Goal: Register for event/course

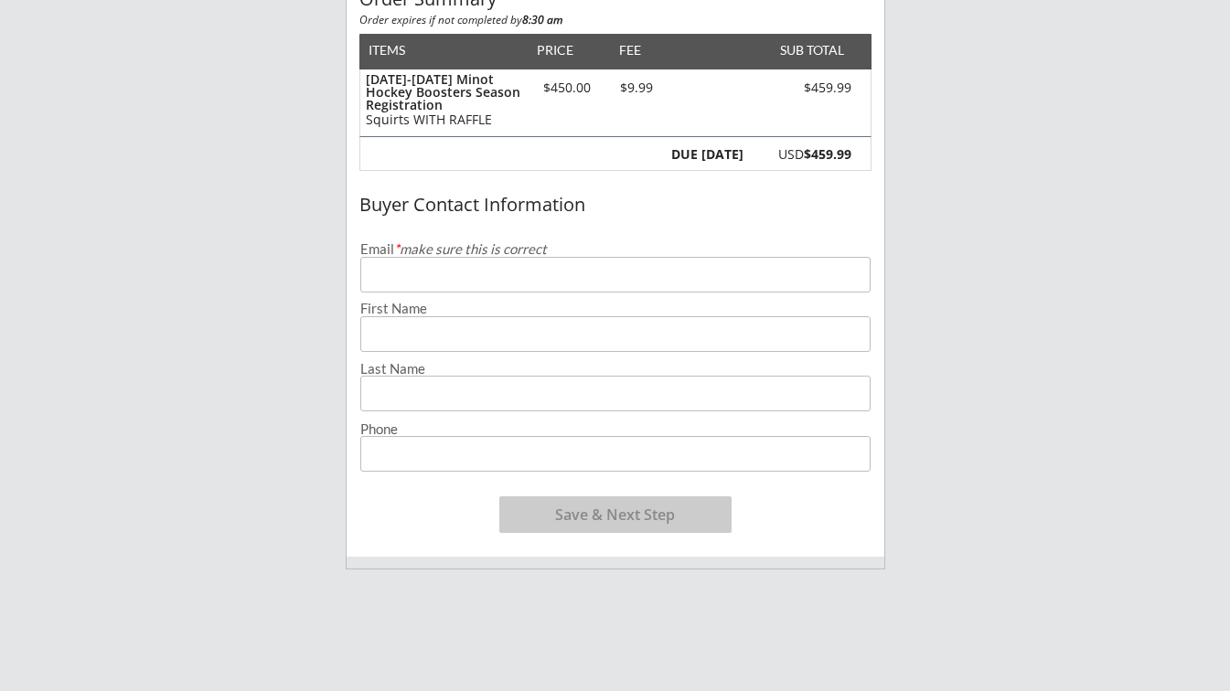
scroll to position [215, 0]
click at [440, 278] on input "email" at bounding box center [615, 274] width 510 height 36
type input "[EMAIL_ADDRESS][PERSON_NAME][DOMAIN_NAME]"
type input "[PERSON_NAME]"
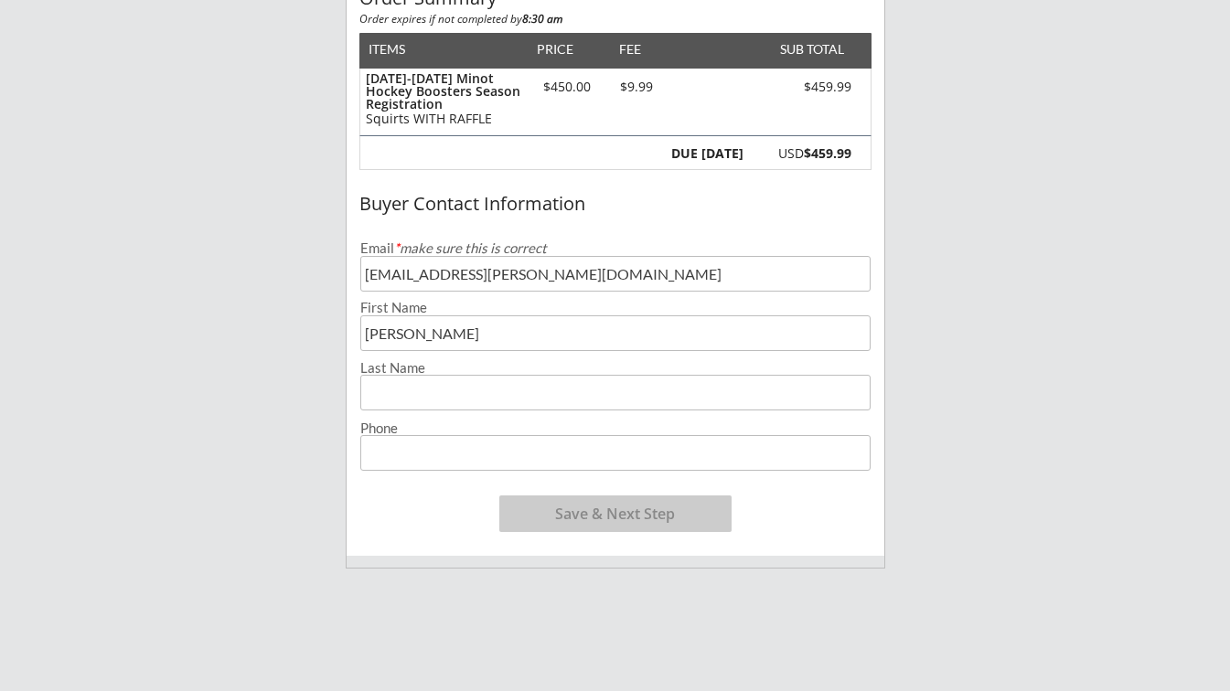
type input "[PERSON_NAME]"
type input "[PHONE_NUMBER]"
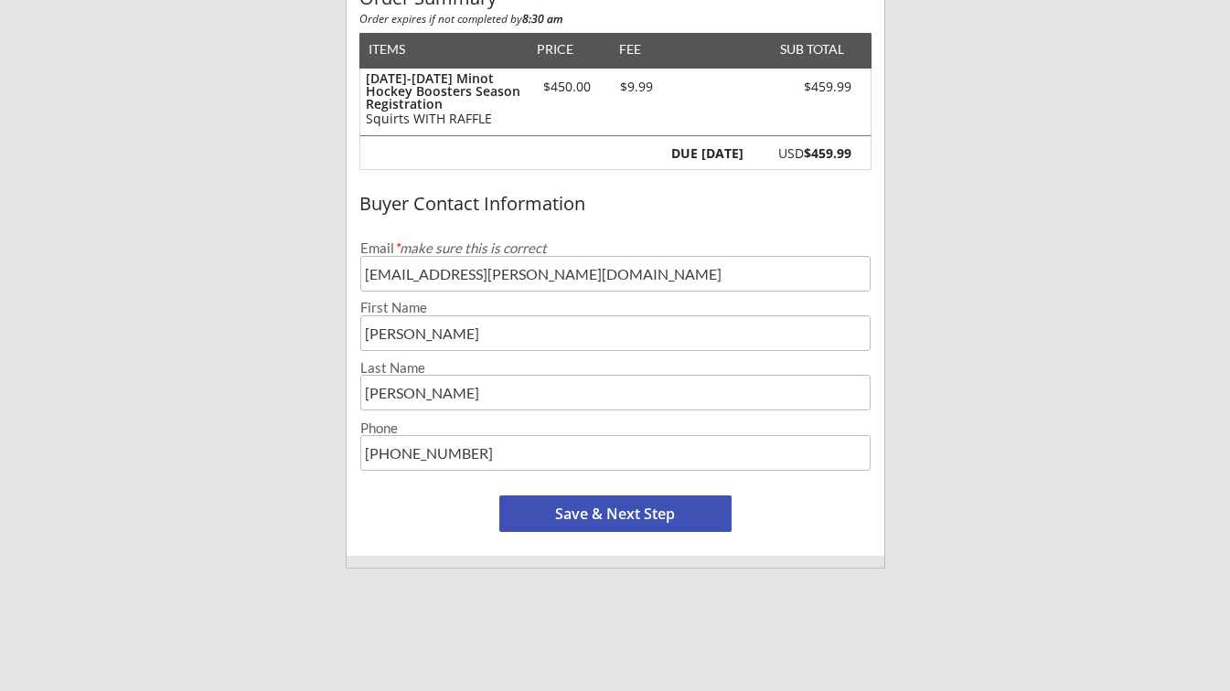
click at [625, 516] on button "Save & Next Step" at bounding box center [615, 514] width 232 height 37
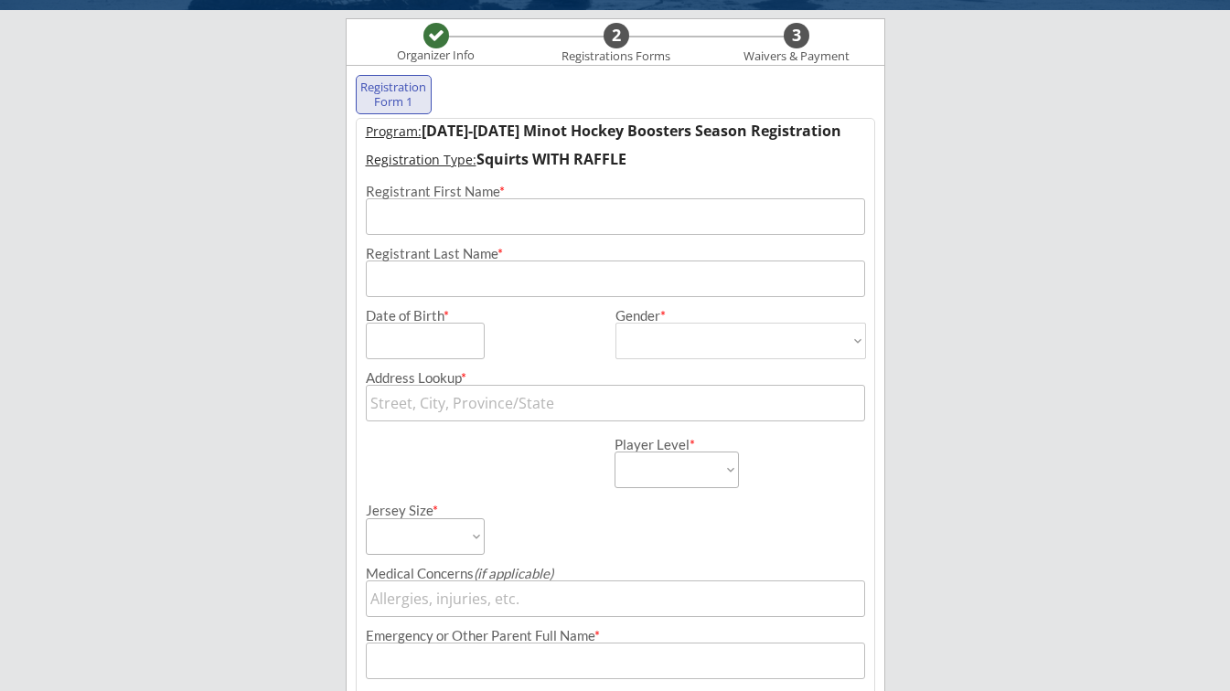
scroll to position [132, 0]
click at [486, 212] on input "input" at bounding box center [615, 216] width 499 height 37
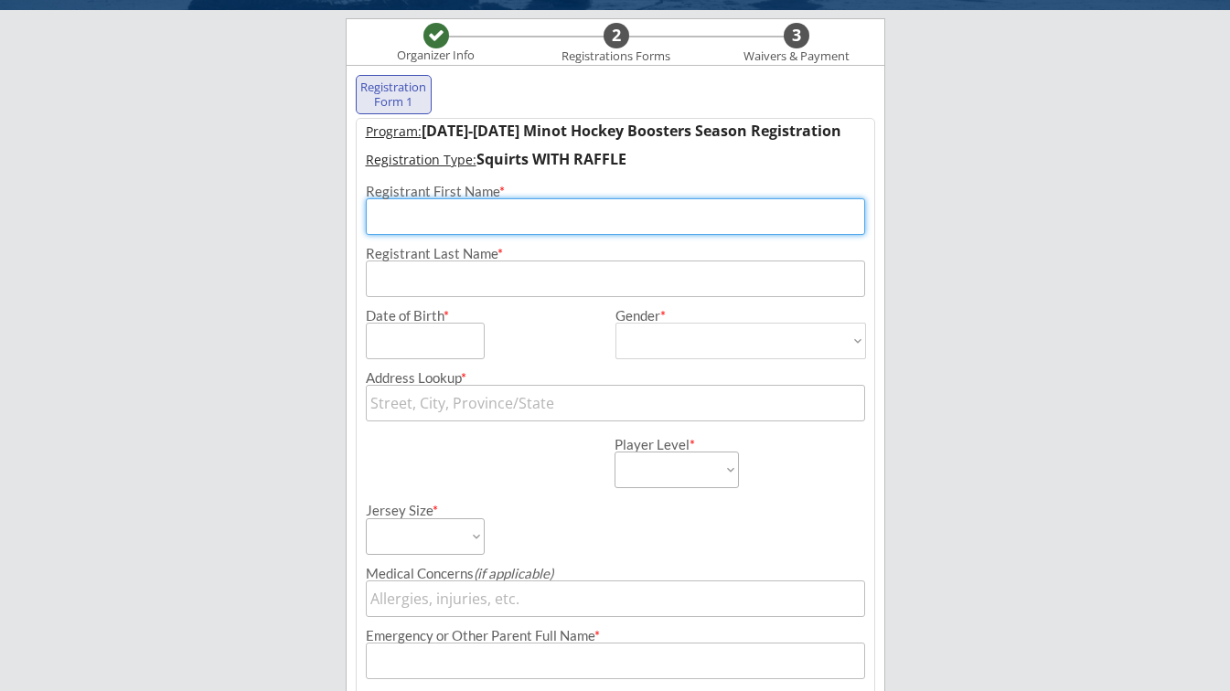
type input "[PERSON_NAME]"
type input "[STREET_ADDRESS]"
type input "[PERSON_NAME] [PERSON_NAME]"
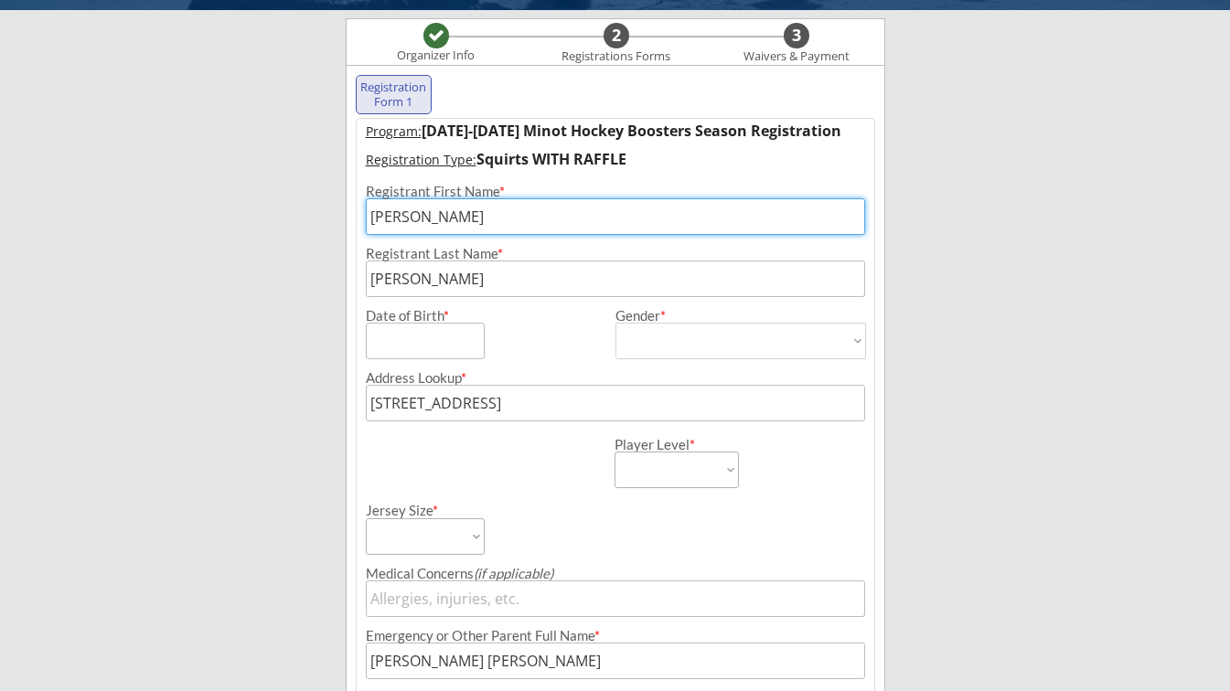
type input "[PHONE_NUMBER]"
type input "[EMAIL_ADDRESS][DOMAIN_NAME]"
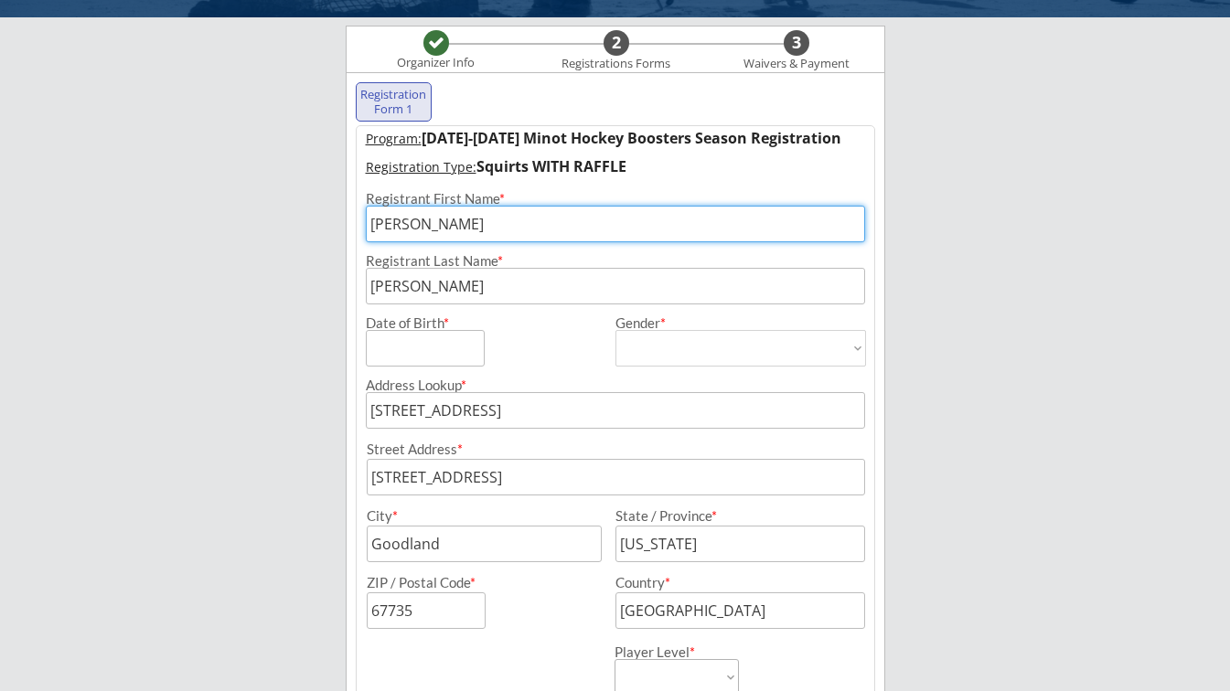
scroll to position [108, 0]
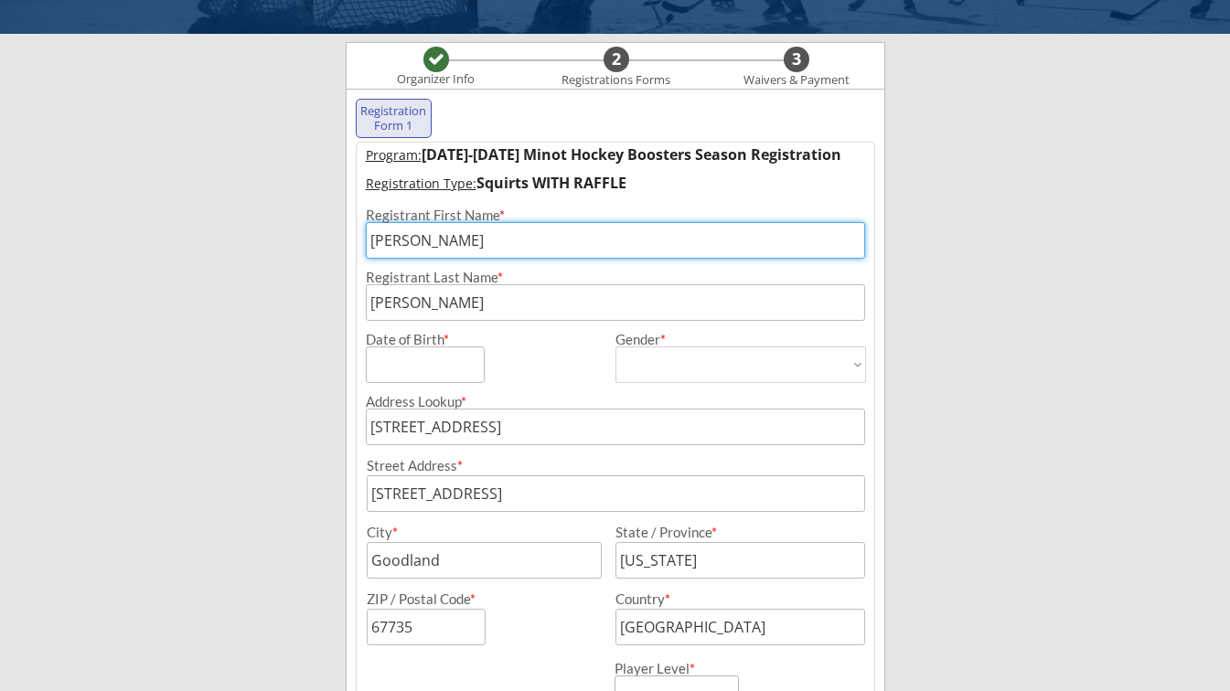
click at [412, 369] on input "input" at bounding box center [425, 365] width 119 height 37
type input "[DATE]"
click at [711, 352] on select "[DEMOGRAPHIC_DATA] [DEMOGRAPHIC_DATA]" at bounding box center [740, 365] width 251 height 37
select select ""[DEMOGRAPHIC_DATA]""
click at [615, 347] on select "[DEMOGRAPHIC_DATA] [DEMOGRAPHIC_DATA]" at bounding box center [740, 365] width 251 height 37
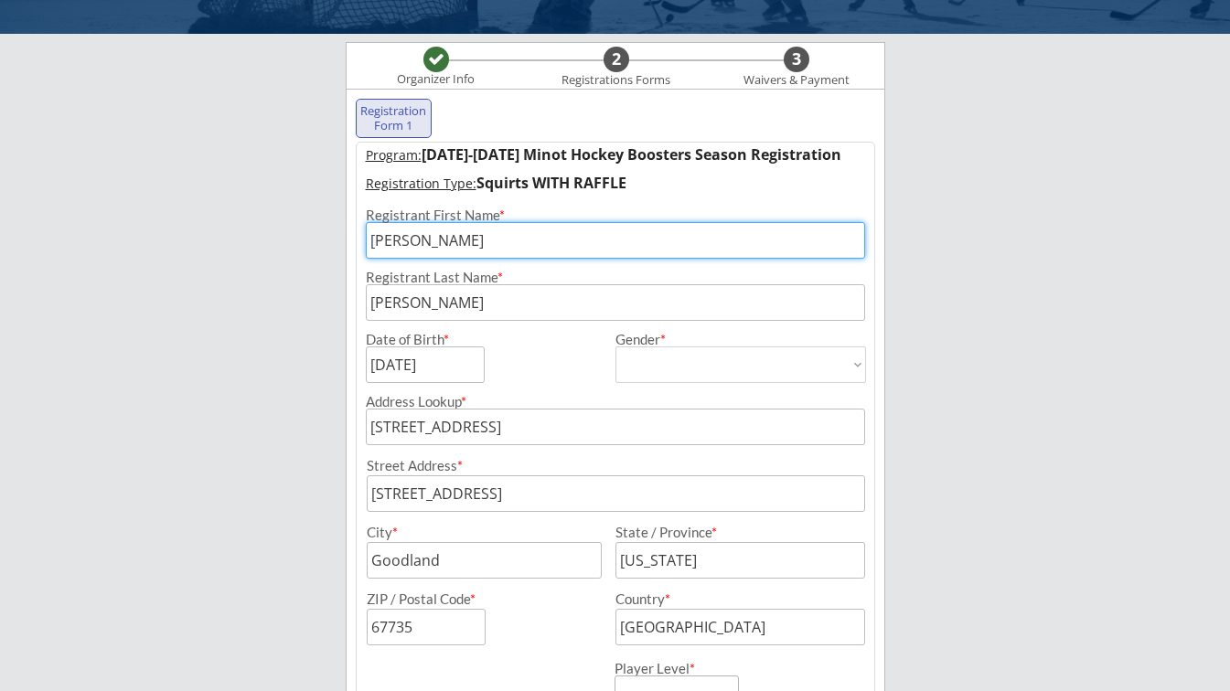
type input "[DEMOGRAPHIC_DATA]"
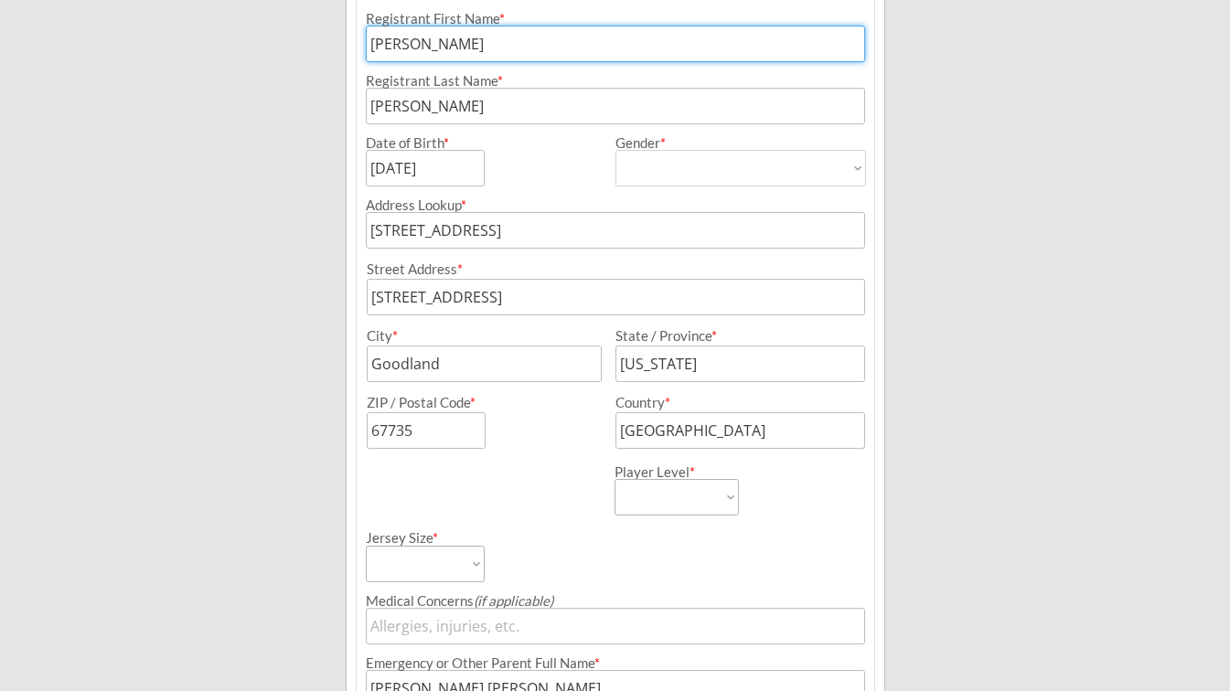
scroll to position [295, 0]
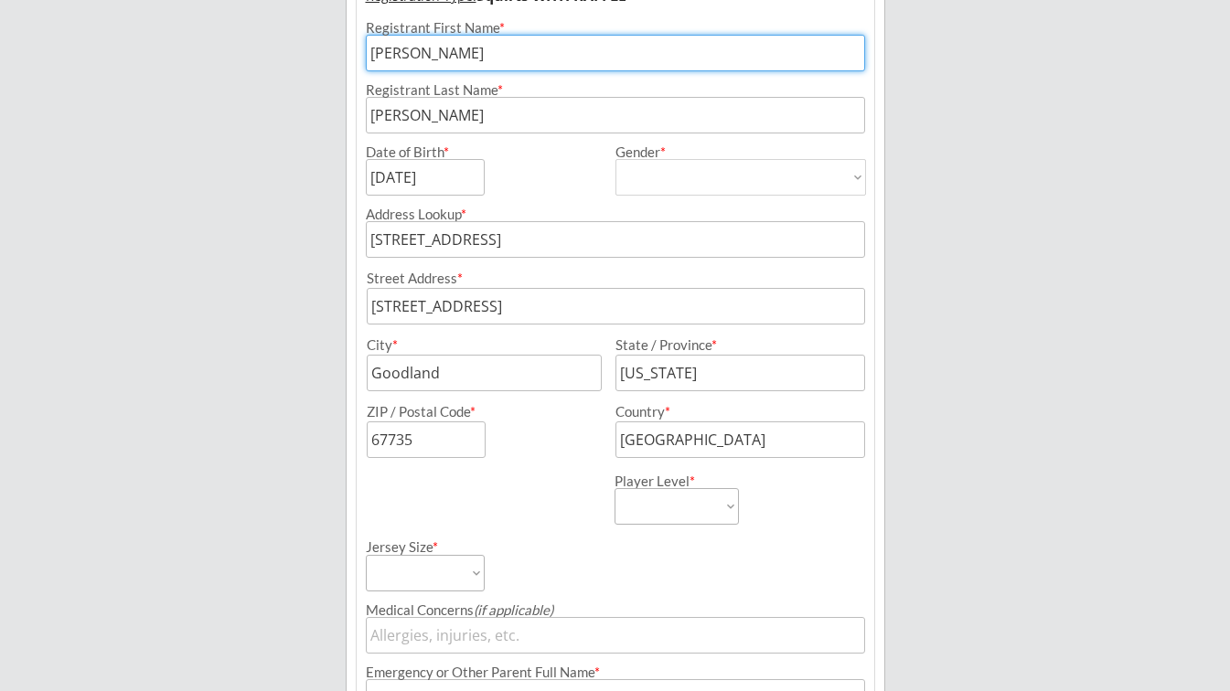
click at [497, 236] on input "[STREET_ADDRESS]" at bounding box center [615, 239] width 499 height 37
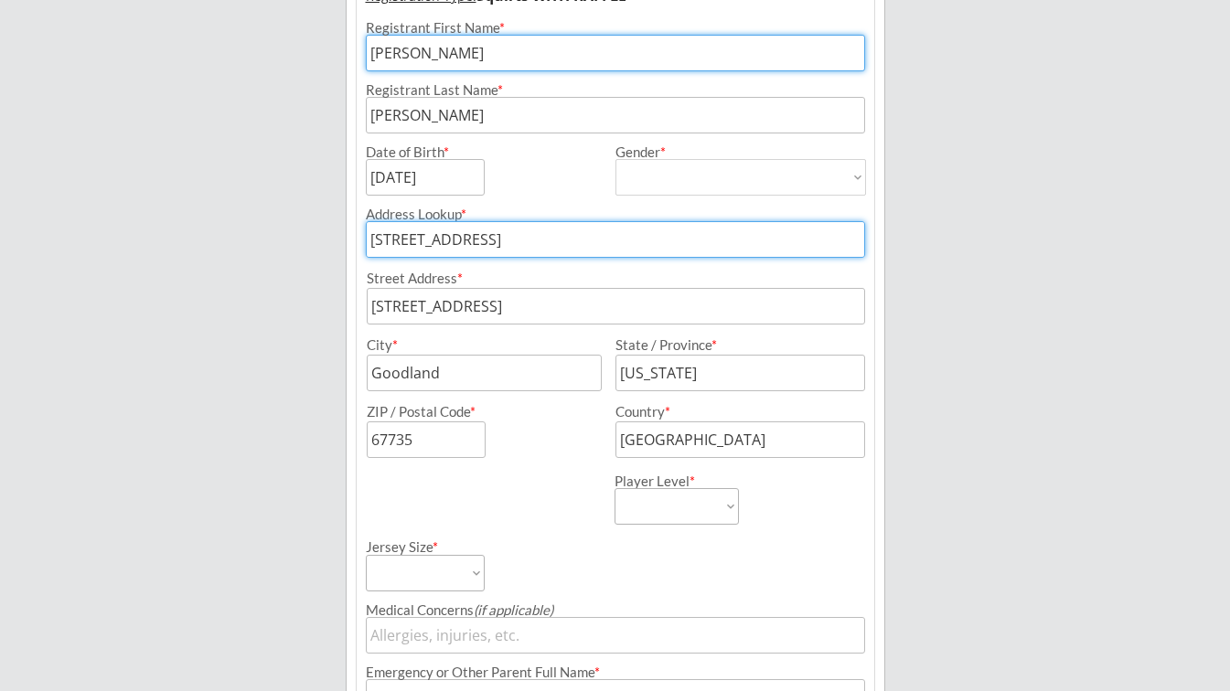
click at [527, 241] on input "[STREET_ADDRESS]" at bounding box center [615, 239] width 499 height 37
drag, startPoint x: 412, startPoint y: 243, endPoint x: 298, endPoint y: 247, distance: 113.5
click at [309, 245] on div "Minot Hockey Boosters Organizer Info 2 Registrations Forms 3 Waivers & Payment …" at bounding box center [615, 478] width 1230 height 1546
type input "70"
type input "[STREET_ADDRESS][PERSON_NAME]"
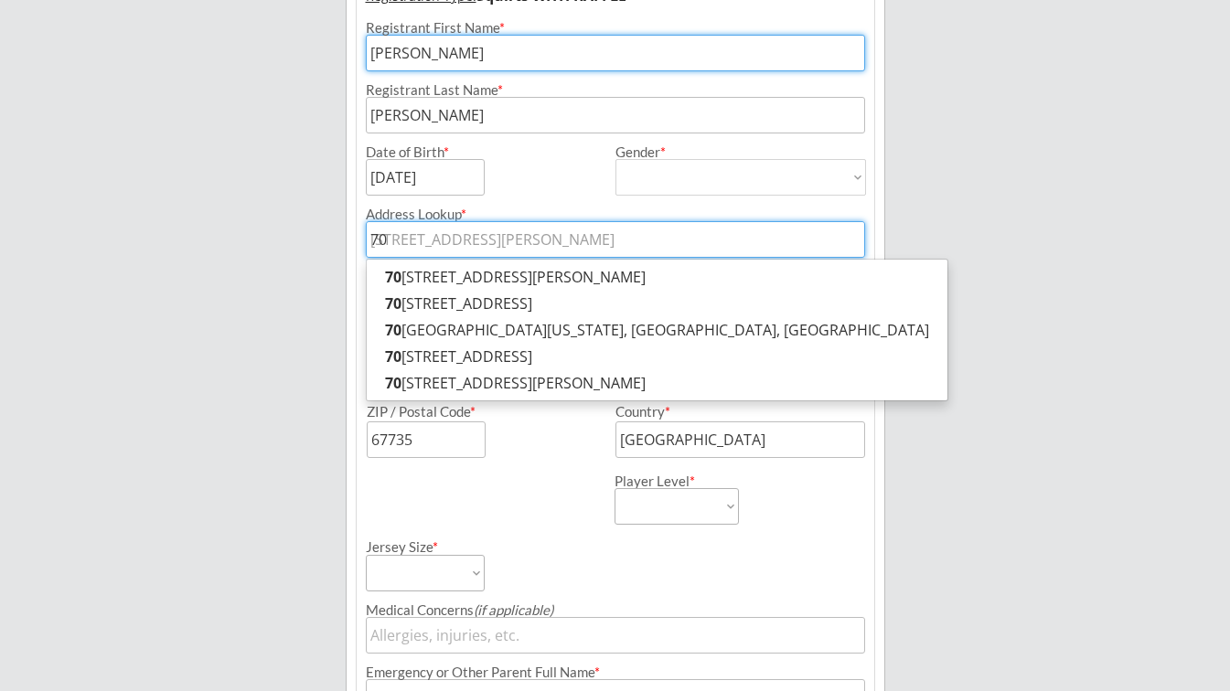
type input "708"
type input "[STREET_ADDRESS]"
type input "7080"
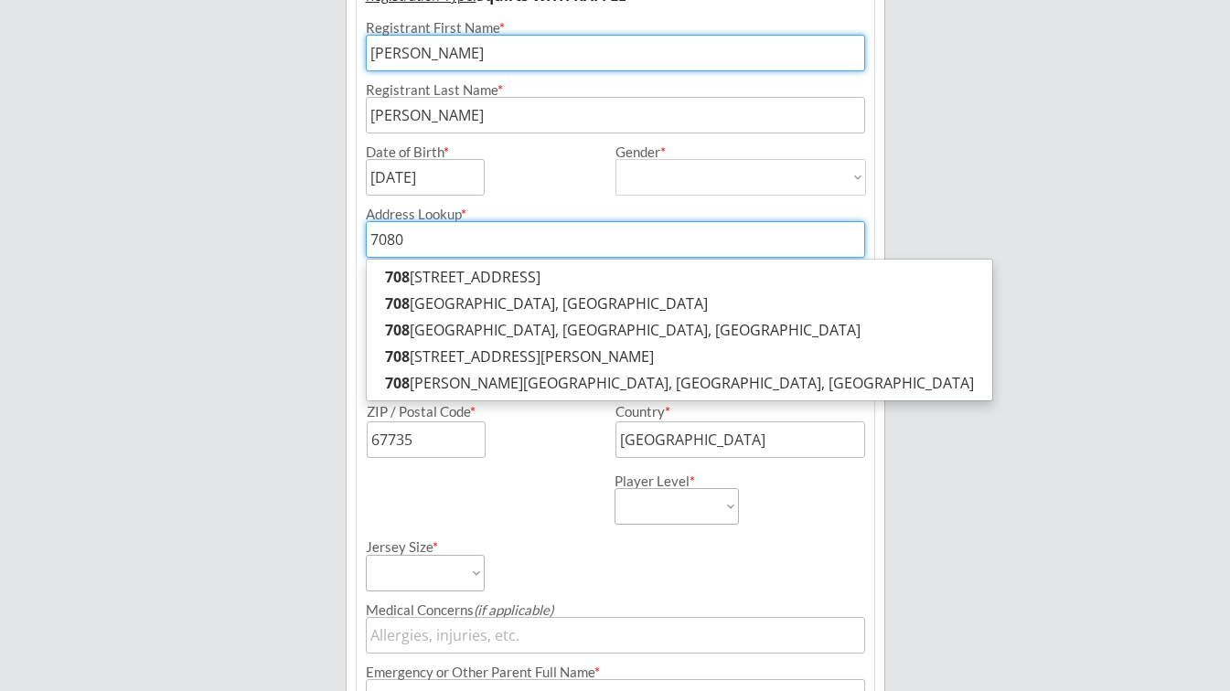
type input "[STREET_ADDRESS][PERSON_NAME]"
type input "7080"
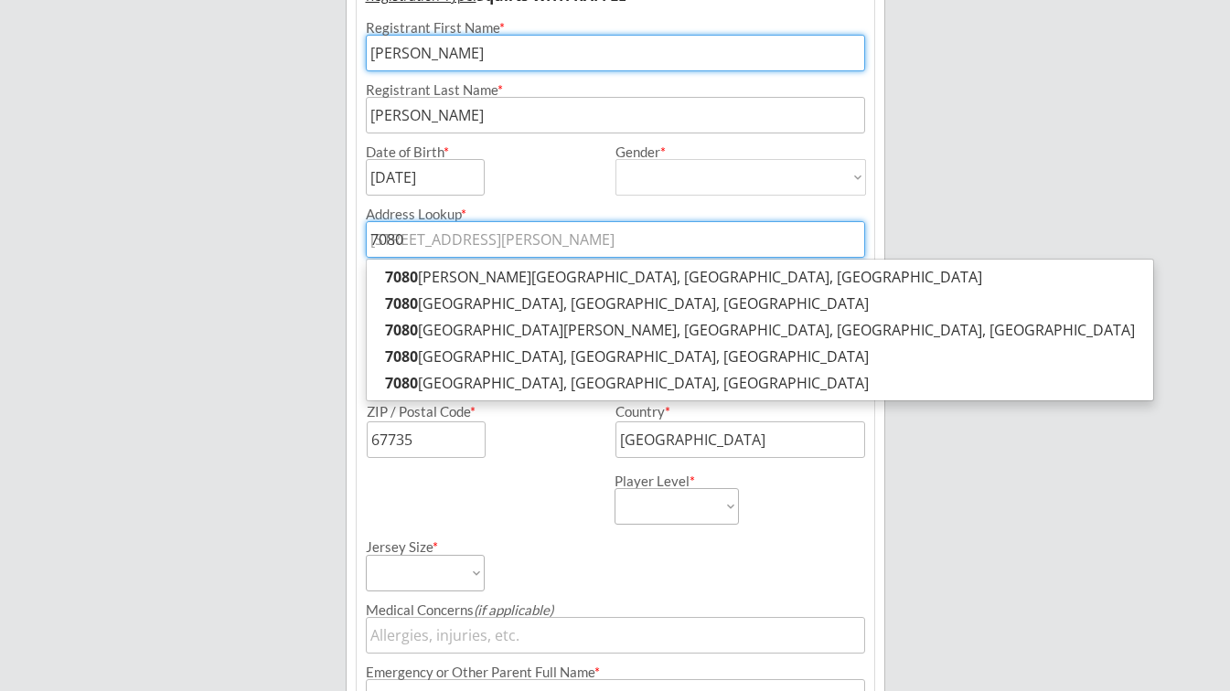
type input "7080 C"
type input "[STREET_ADDRESS]"
type input "7080 Co"
type input "[STREET_ADDRESS]"
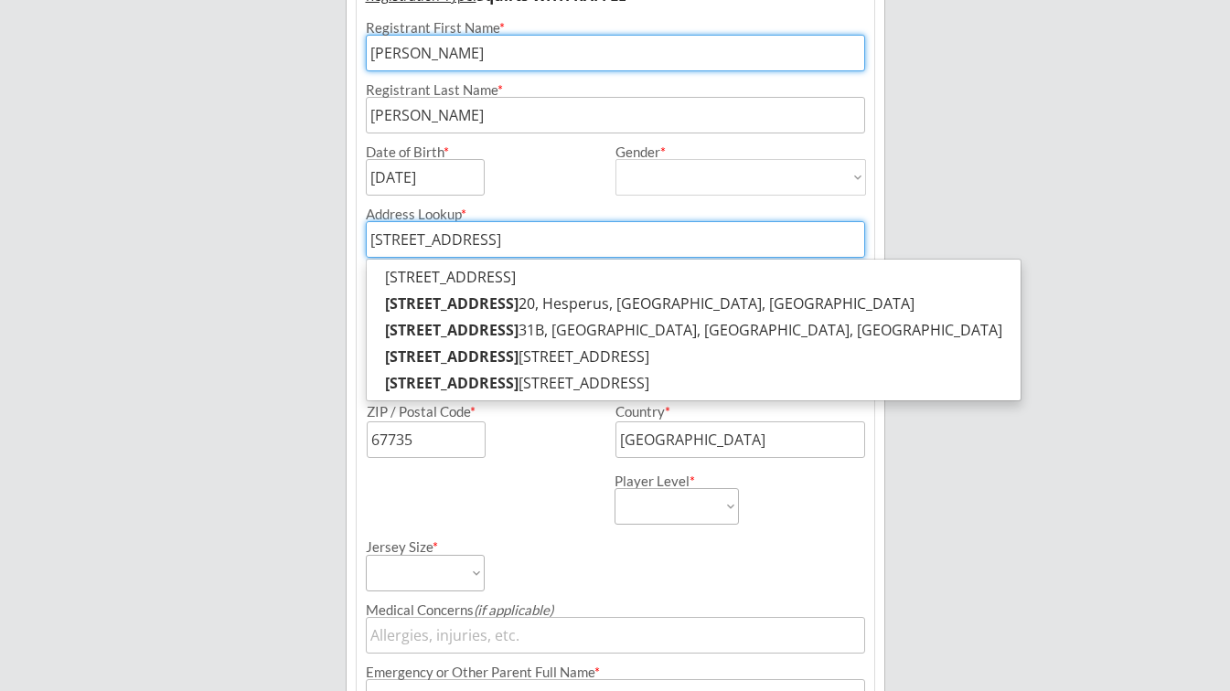
type input "[STREET_ADDRESS]"
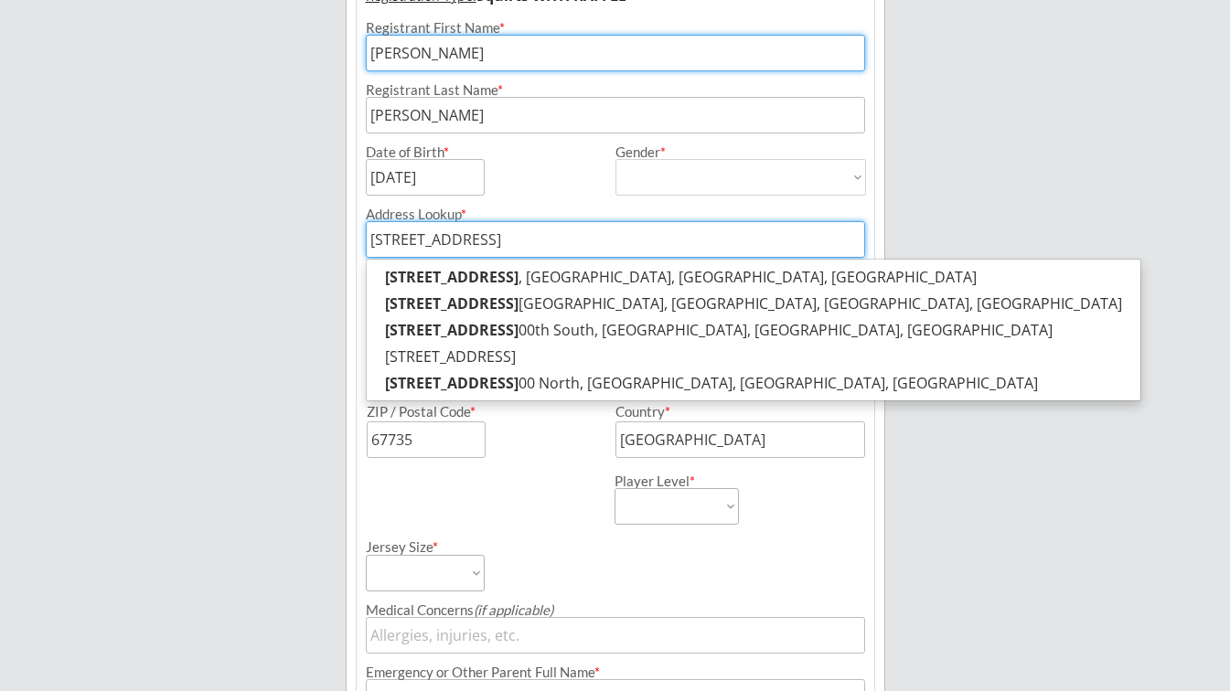
type input "[STREET_ADDRESS]"
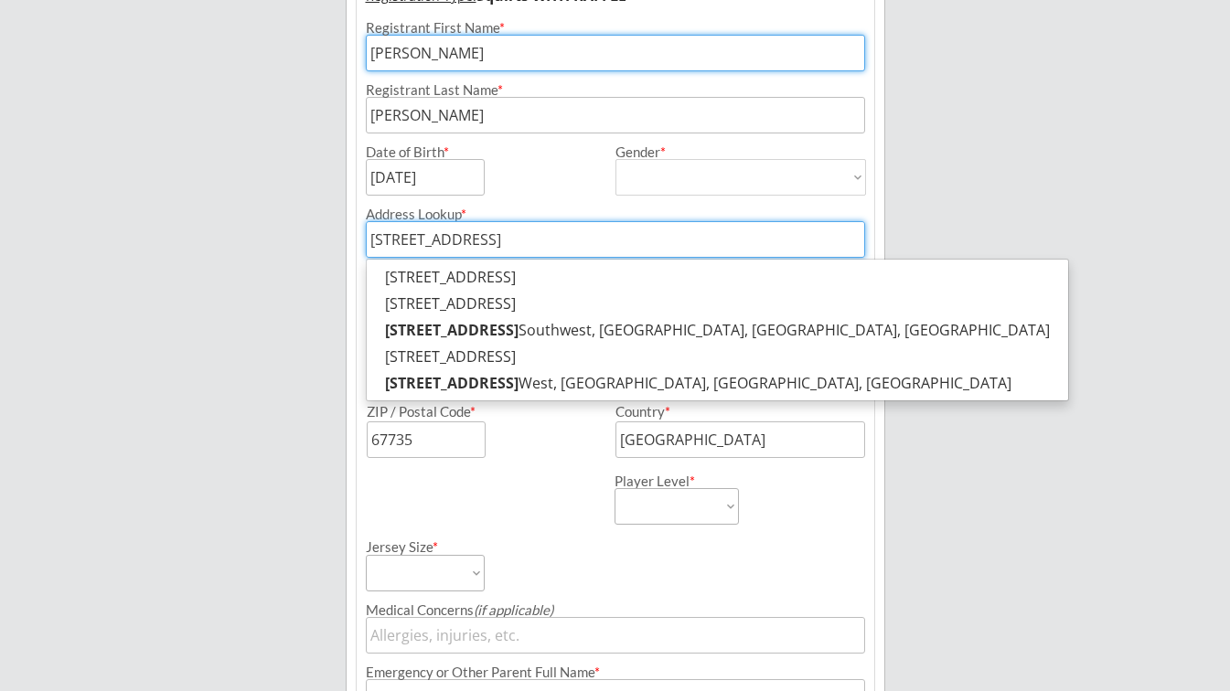
type input "[STREET_ADDRESS]"
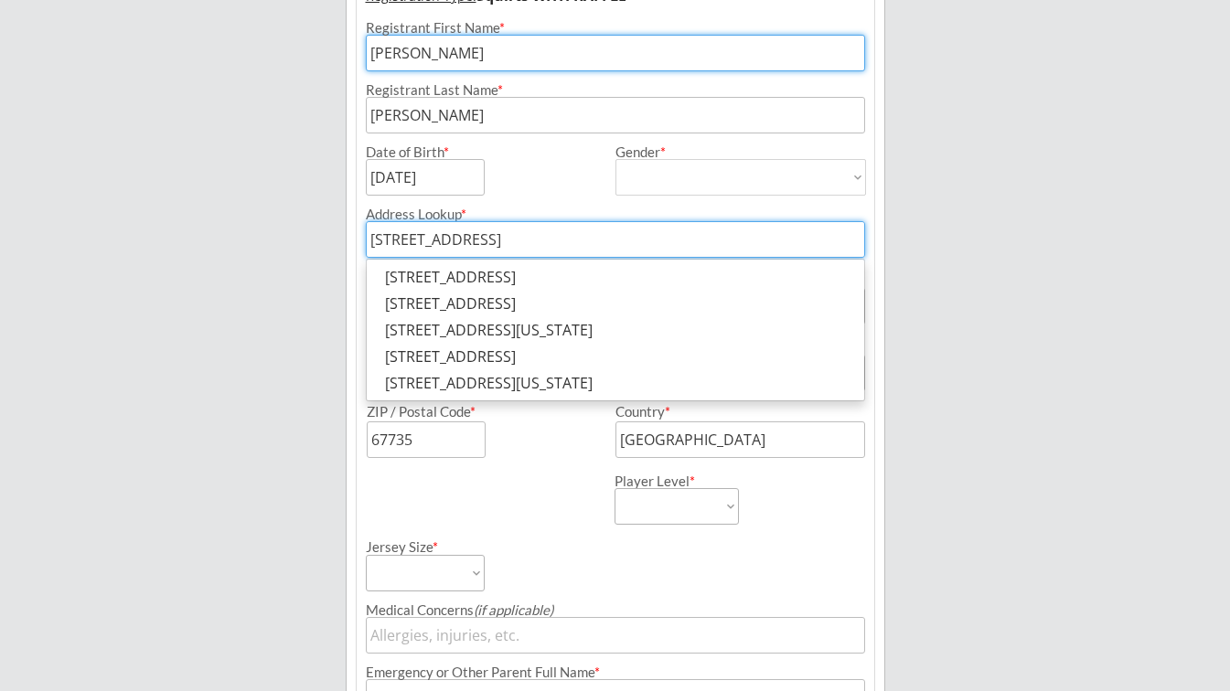
click at [639, 241] on input "[STREET_ADDRESS]" at bounding box center [615, 239] width 499 height 37
type input "[STREET_ADDRESS]"
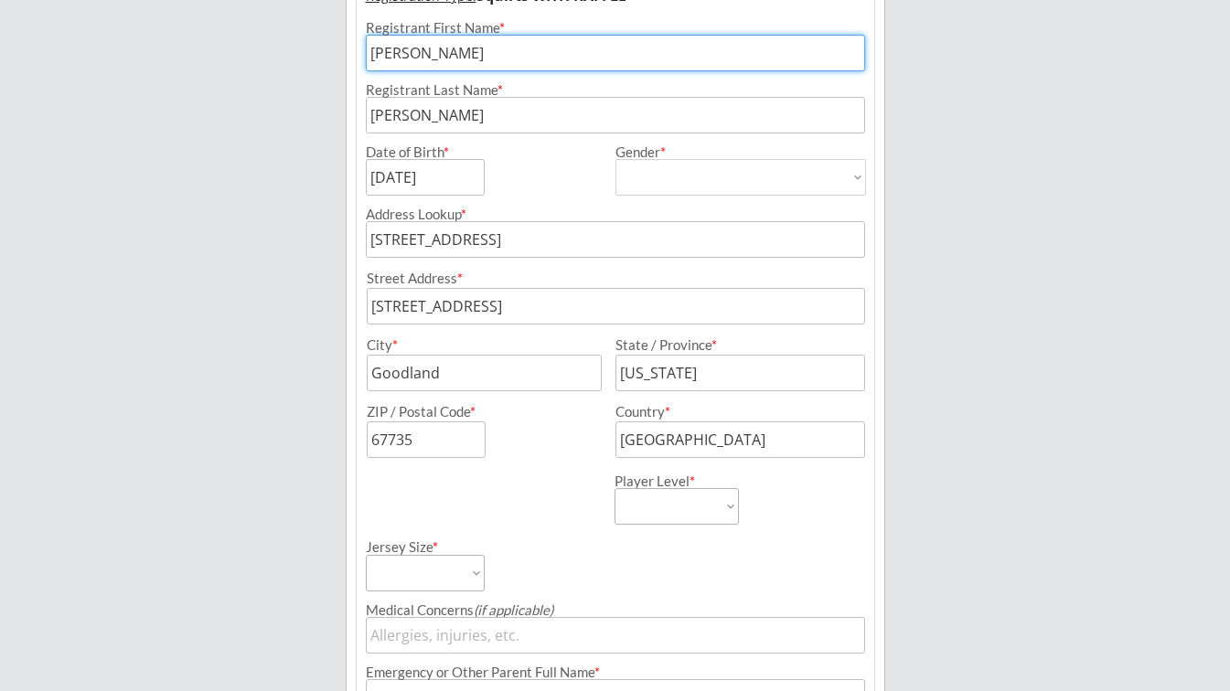
click at [836, 492] on div "Player Level * Learn to Play Boys Learn to Play Girls Maroon Mites Gold/White M…" at bounding box center [738, 491] width 247 height 67
type input "[STREET_ADDRESS]"
type input "[GEOGRAPHIC_DATA]"
type input "[US_STATE]"
type input "62670"
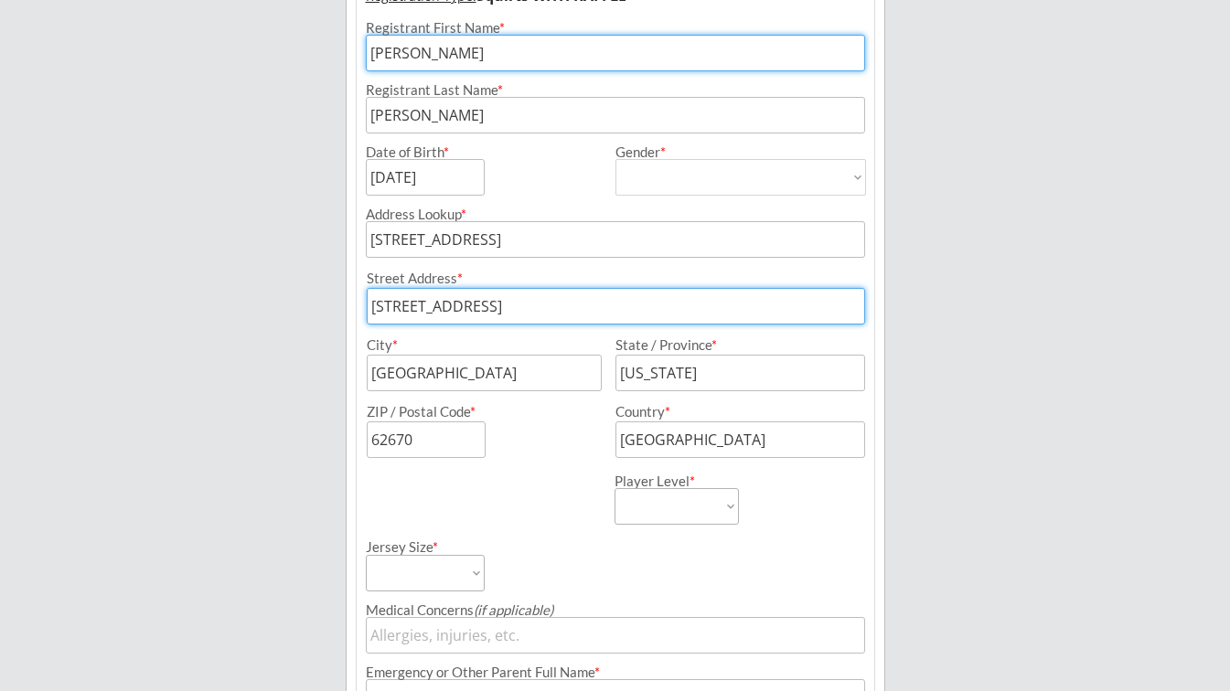
click at [578, 309] on input "input" at bounding box center [616, 306] width 498 height 37
type input "[STREET_ADDRESS]"
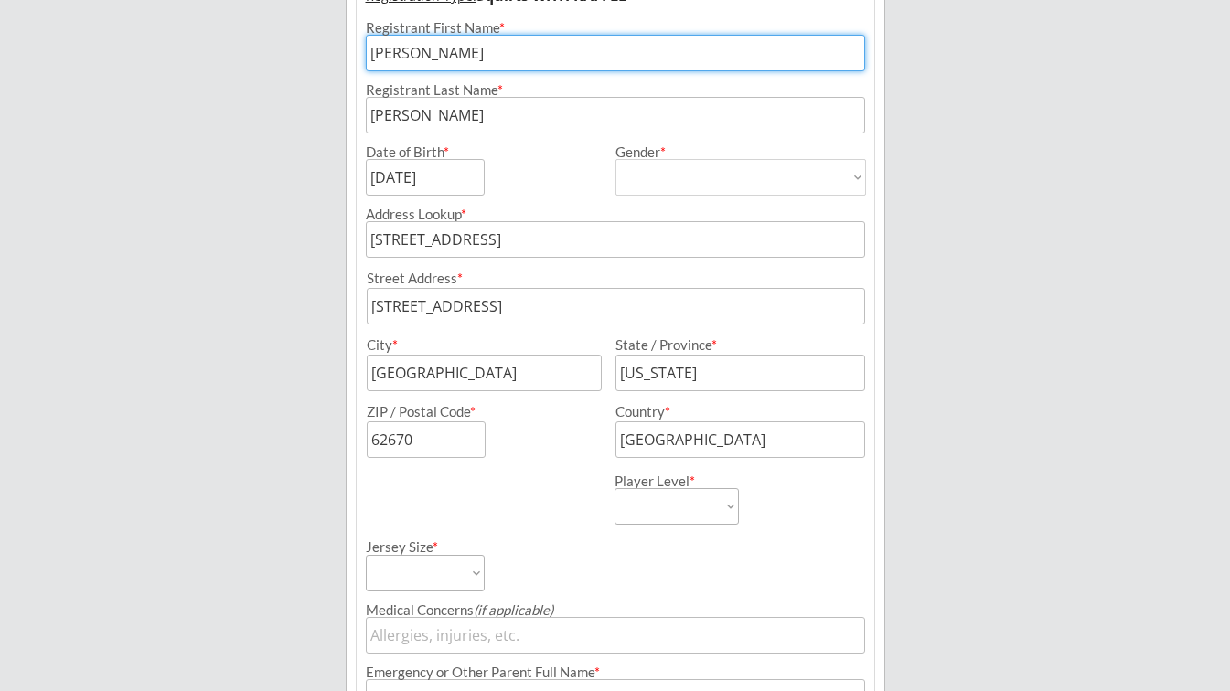
drag, startPoint x: 500, startPoint y: 566, endPoint x: 510, endPoint y: 558, distance: 13.0
click at [501, 564] on div "Jersey Size * Adult Small Adult Medium Adult Large Adult XL Goalie Cut" at bounding box center [489, 558] width 247 height 67
drag, startPoint x: 380, startPoint y: 376, endPoint x: 325, endPoint y: 377, distance: 55.8
click at [343, 377] on div "Minot Hockey Boosters Organizer Info 2 Registrations Forms 3 Waivers & Payment …" at bounding box center [615, 478] width 1230 height 1546
type input "MINOT"
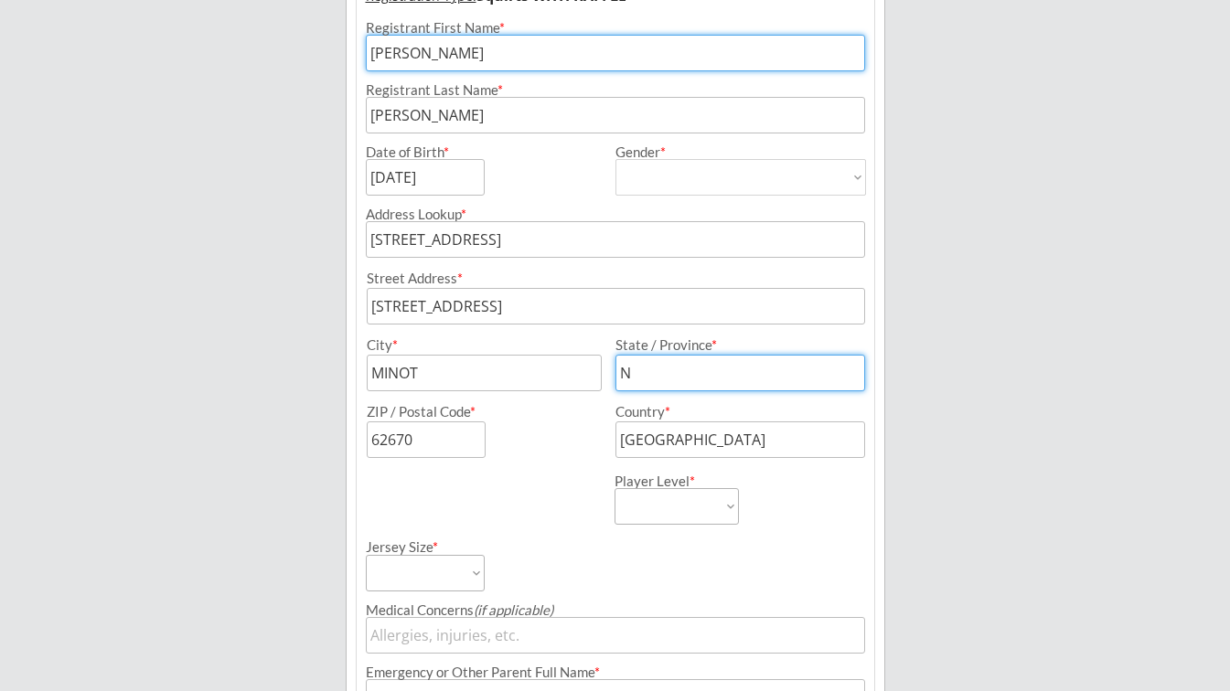
type input "ND"
type input "58703"
click at [583, 437] on div "ZIP / Postal Code *" at bounding box center [478, 431] width 241 height 53
click at [698, 504] on select "Learn to Play Boys Learn to Play Girls Maroon Mites Gold/White Mites Squirts Pe…" at bounding box center [677, 506] width 124 height 37
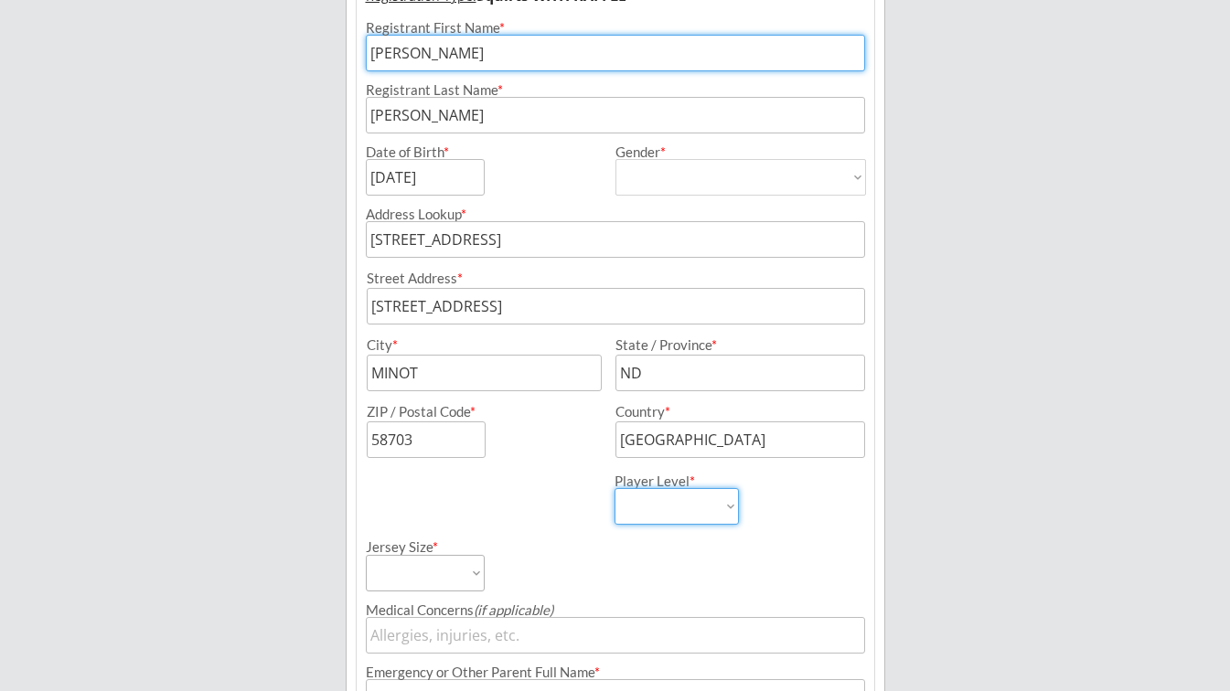
select select ""Squirts""
click at [615, 488] on select "Learn to Play Boys Learn to Play Girls Maroon Mites Gold/White Mites Squirts Pe…" at bounding box center [677, 506] width 124 height 37
click at [476, 571] on select "Adult Small Adult Medium Adult Large Adult XL Goalie Cut" at bounding box center [425, 573] width 119 height 37
select select ""Adult Small""
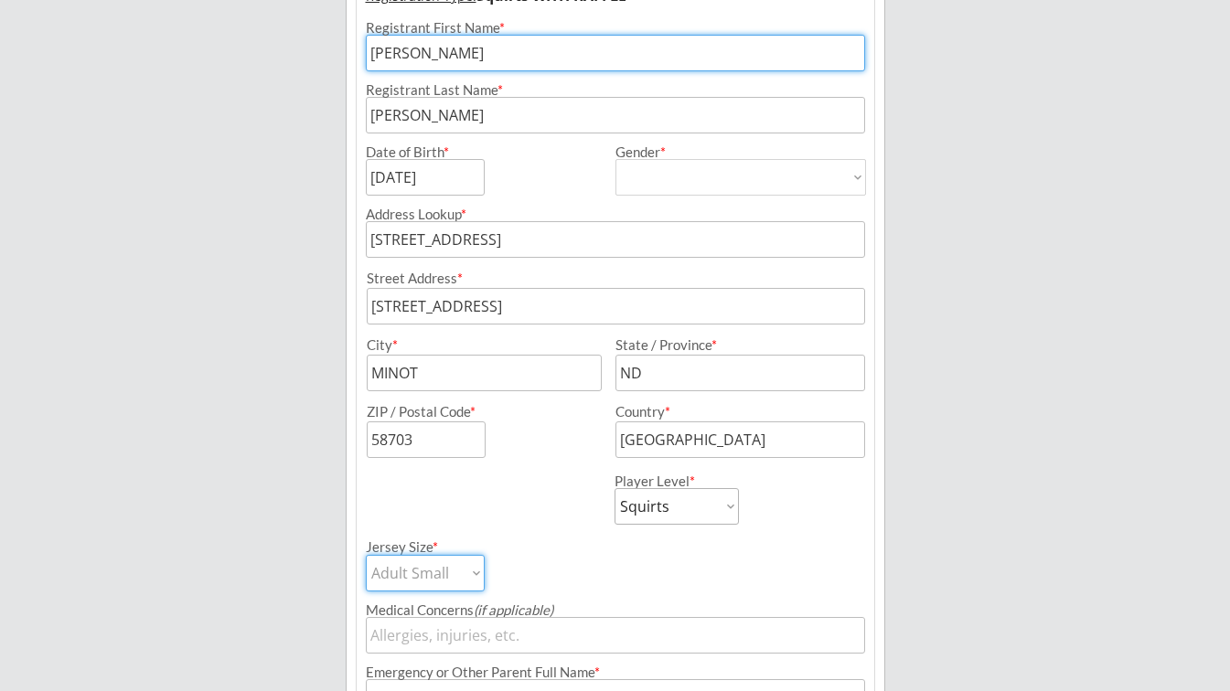
click at [366, 555] on select "Adult Small Adult Medium Adult Large Adult XL Goalie Cut" at bounding box center [425, 573] width 119 height 37
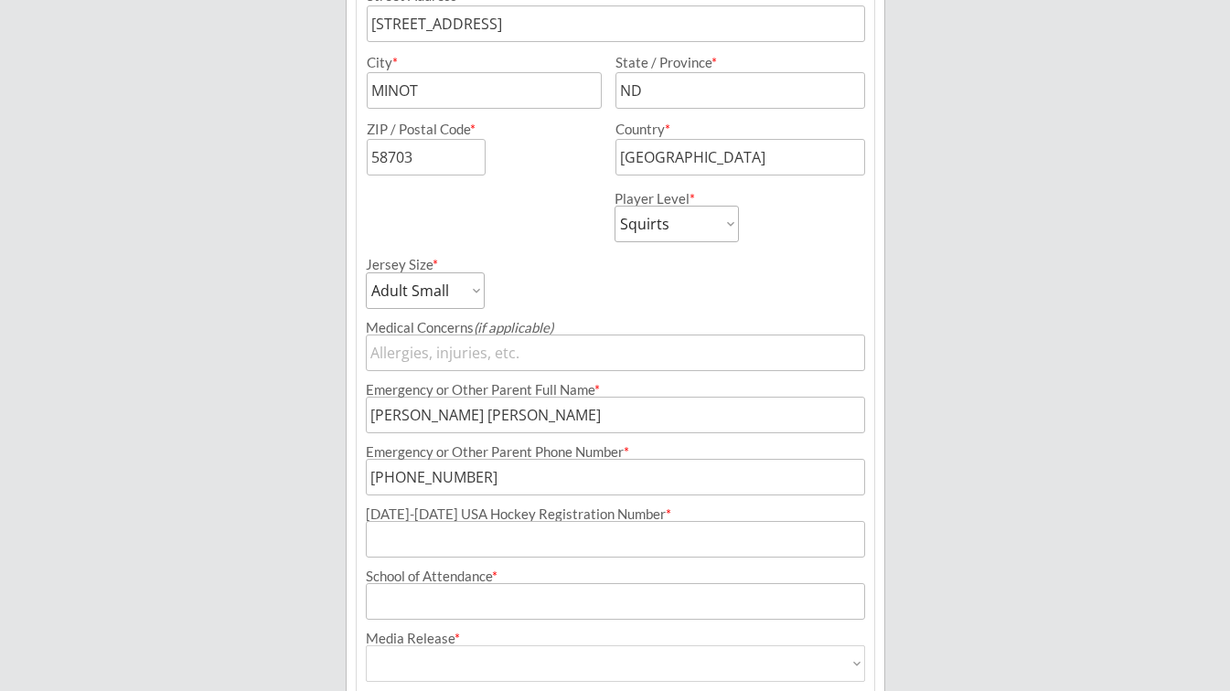
scroll to position [605, 0]
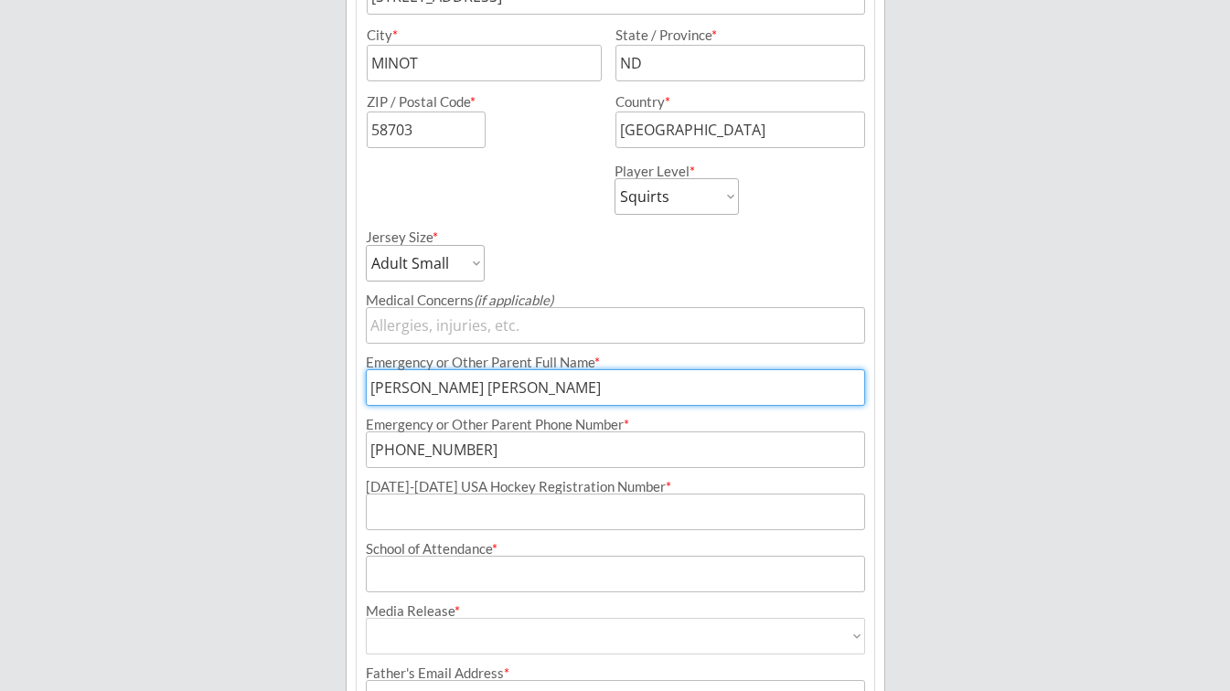
click at [418, 384] on input "input" at bounding box center [615, 387] width 499 height 37
drag, startPoint x: 418, startPoint y: 384, endPoint x: 313, endPoint y: 395, distance: 105.7
click at [313, 395] on div "Minot Hockey Boosters Organizer Info 2 Registrations Forms 3 Waivers & Payment …" at bounding box center [615, 168] width 1230 height 1546
type input "[PERSON_NAME]"
click at [461, 508] on input "input" at bounding box center [615, 512] width 499 height 37
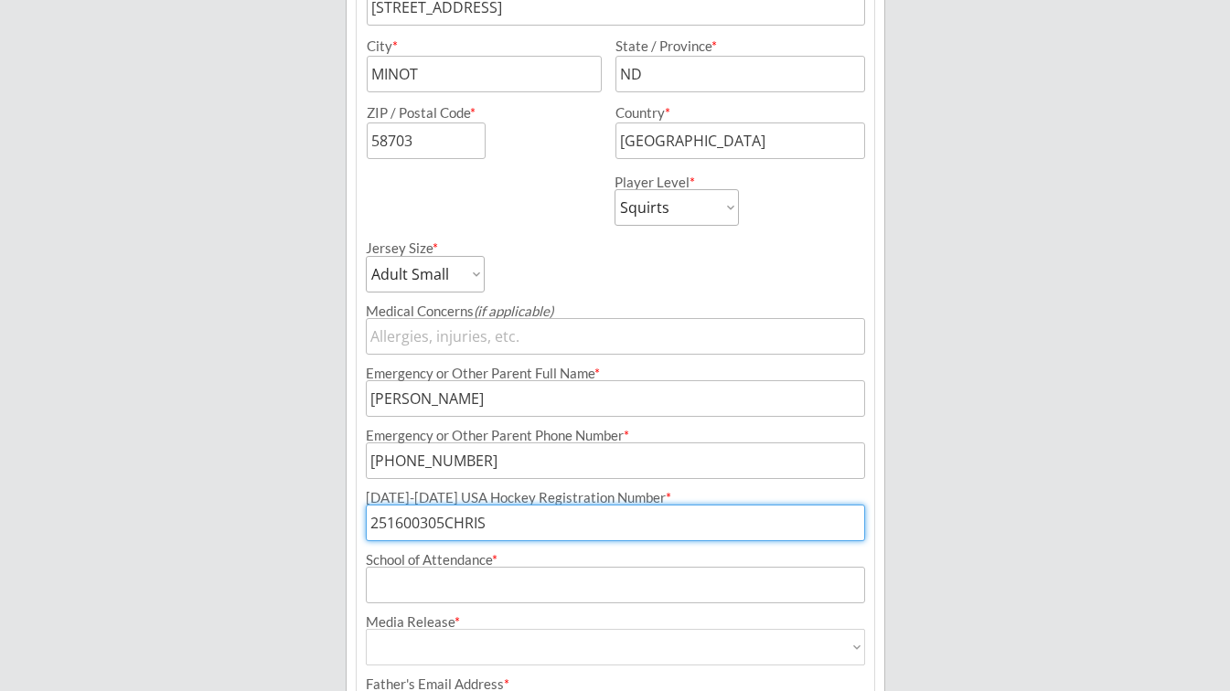
scroll to position [593, 0]
type input "251600305CHRIS"
click at [494, 580] on input "input" at bounding box center [615, 586] width 499 height 37
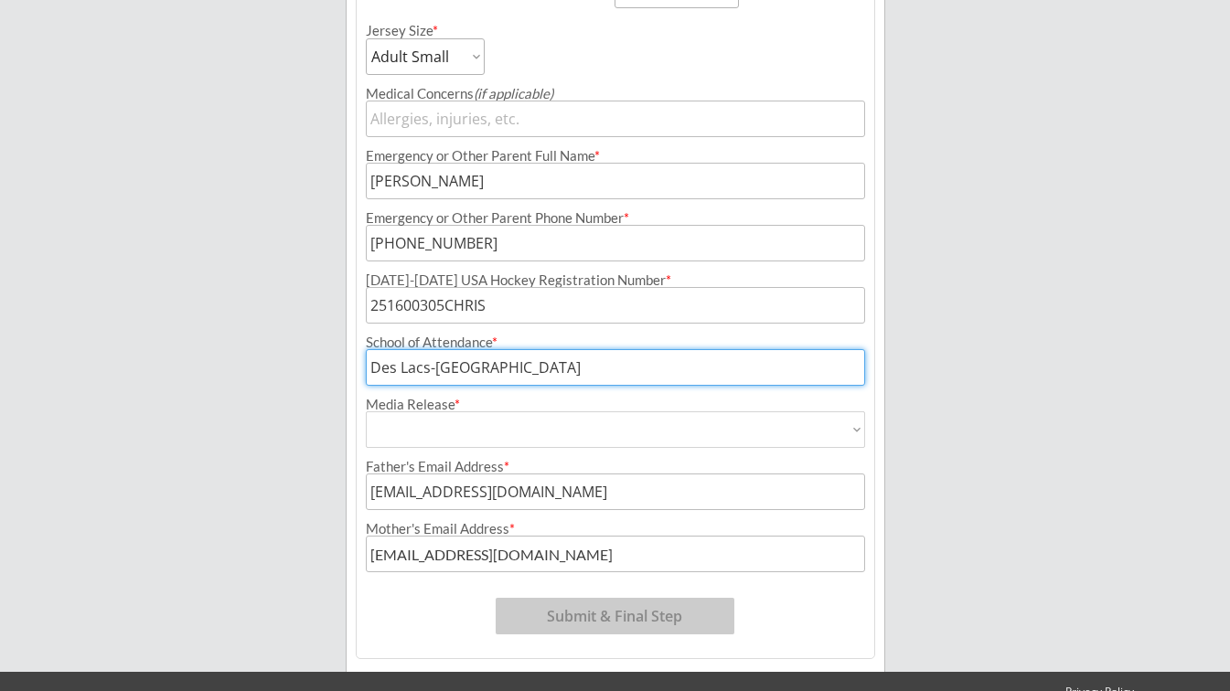
scroll to position [855, 0]
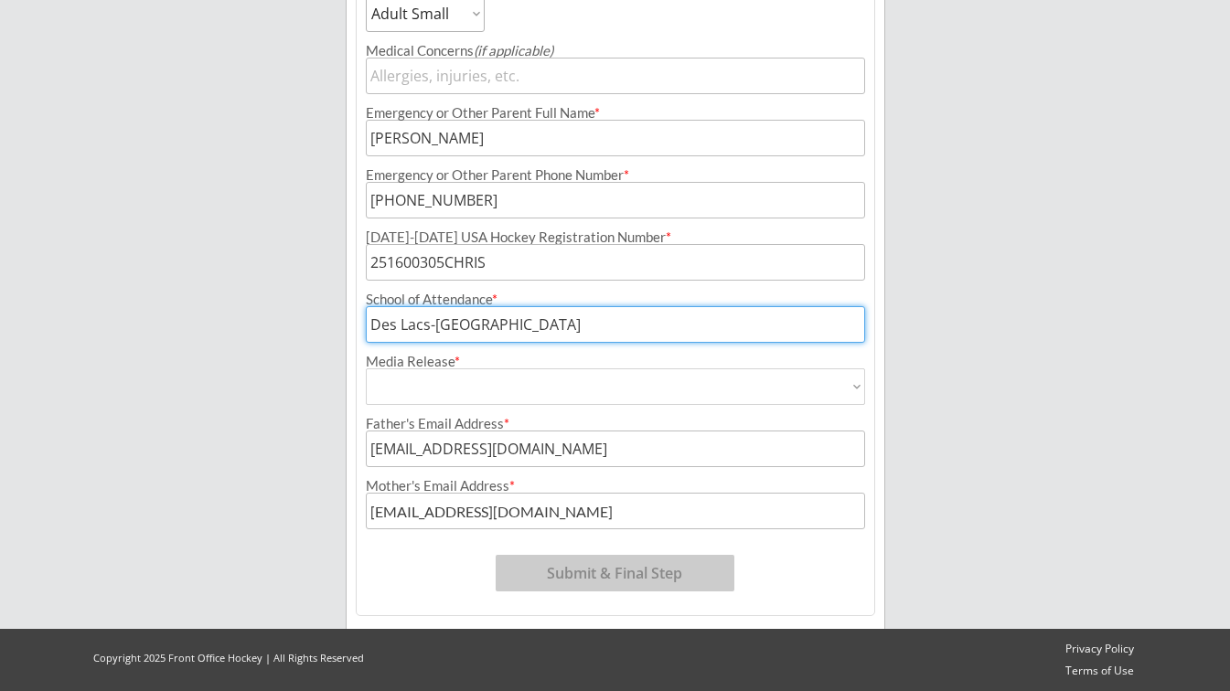
type input "Des Lacs-[GEOGRAPHIC_DATA]"
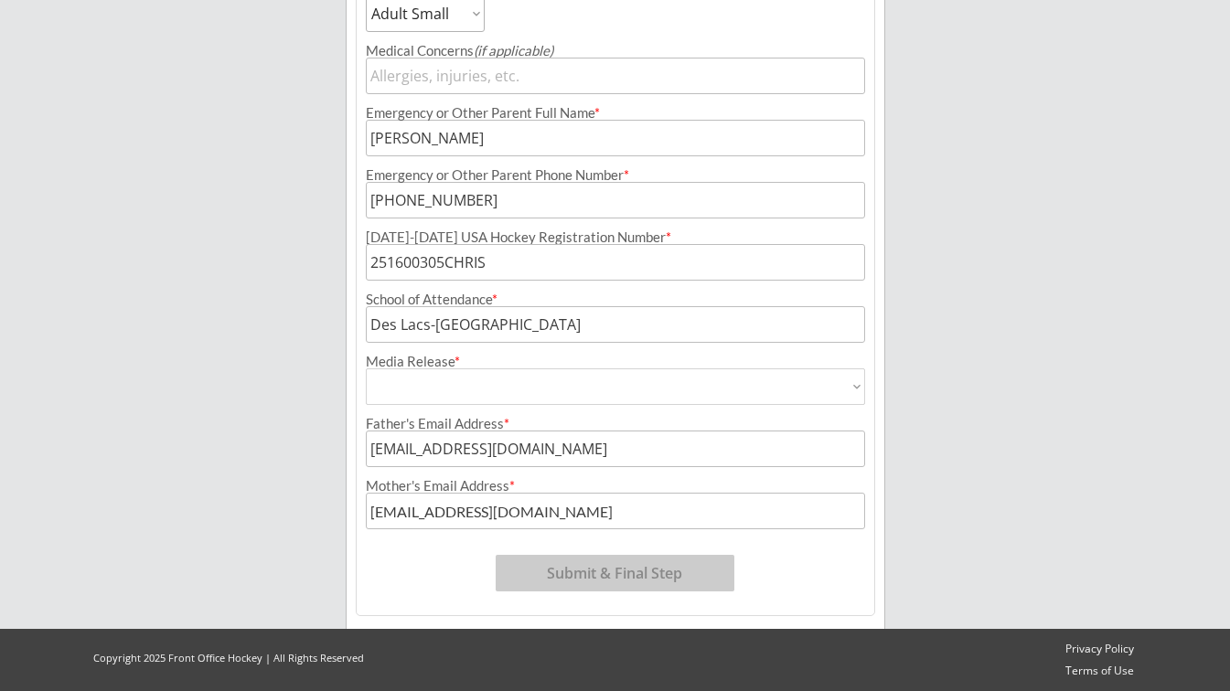
click at [447, 384] on select "Yes No" at bounding box center [615, 387] width 499 height 37
select select ""Yes""
click at [366, 369] on select "Yes No" at bounding box center [615, 387] width 499 height 37
type input "Yes"
click at [389, 423] on div "Father's Email Address *" at bounding box center [615, 424] width 499 height 14
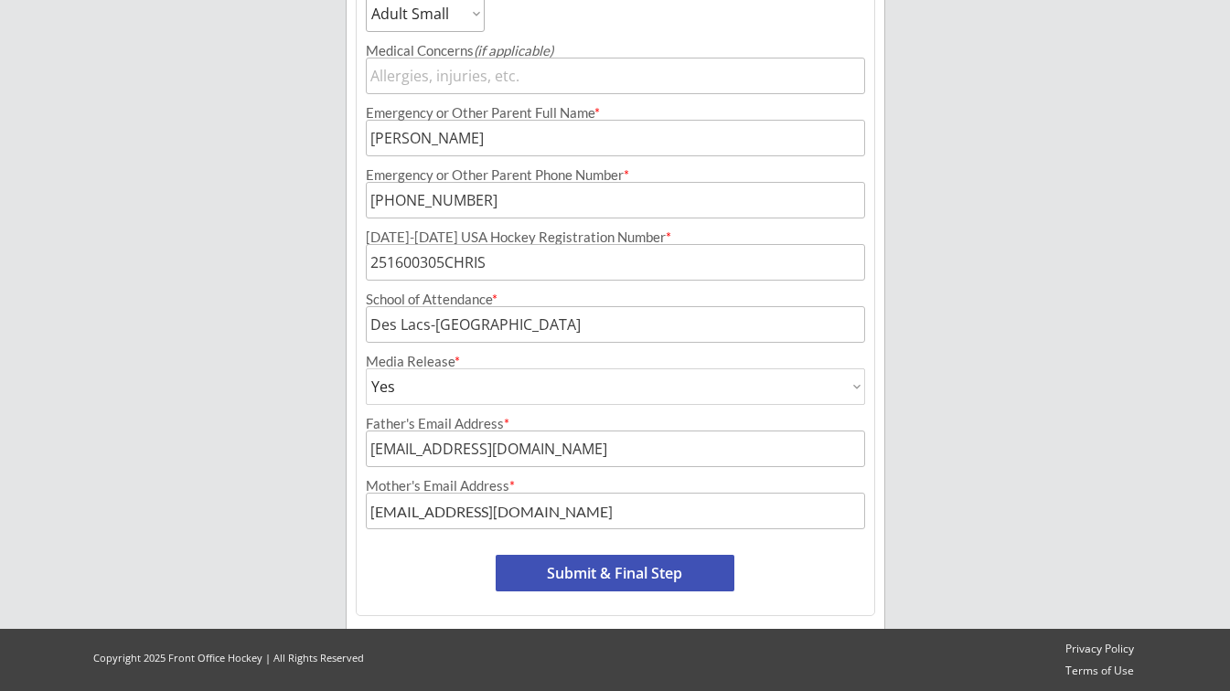
click at [631, 449] on input "input" at bounding box center [615, 449] width 499 height 37
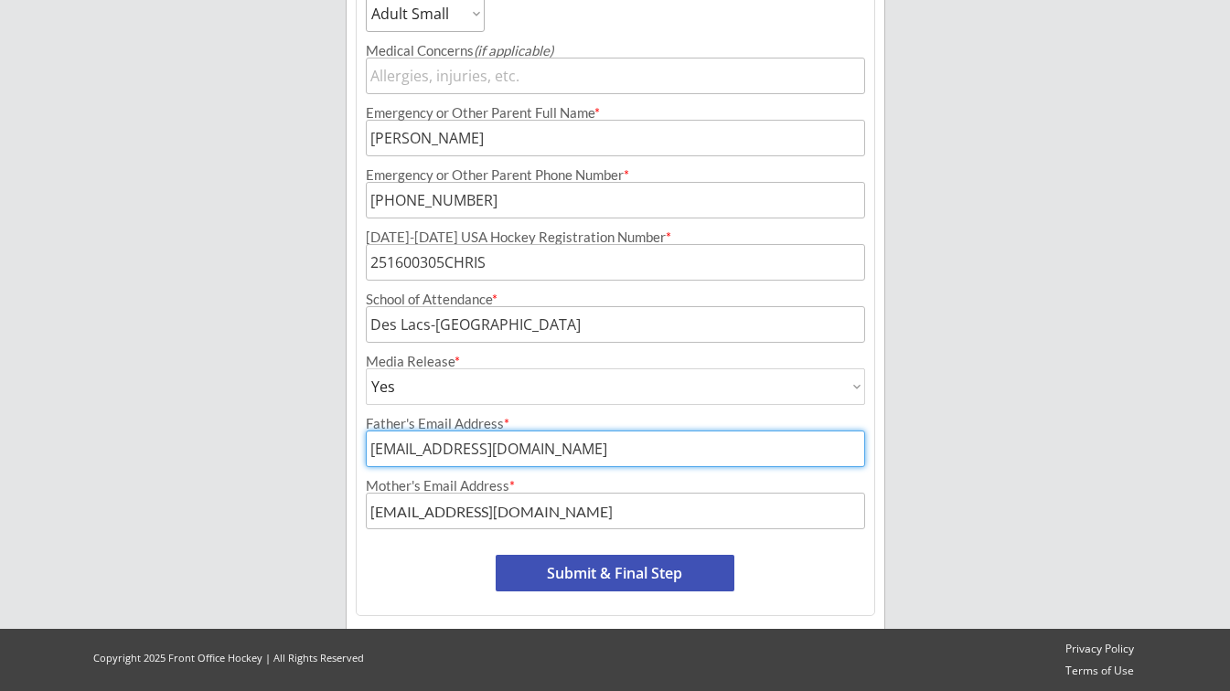
drag, startPoint x: 631, startPoint y: 449, endPoint x: 325, endPoint y: 445, distance: 306.4
type input "[EMAIL_ADDRESS][PERSON_NAME][DOMAIN_NAME]"
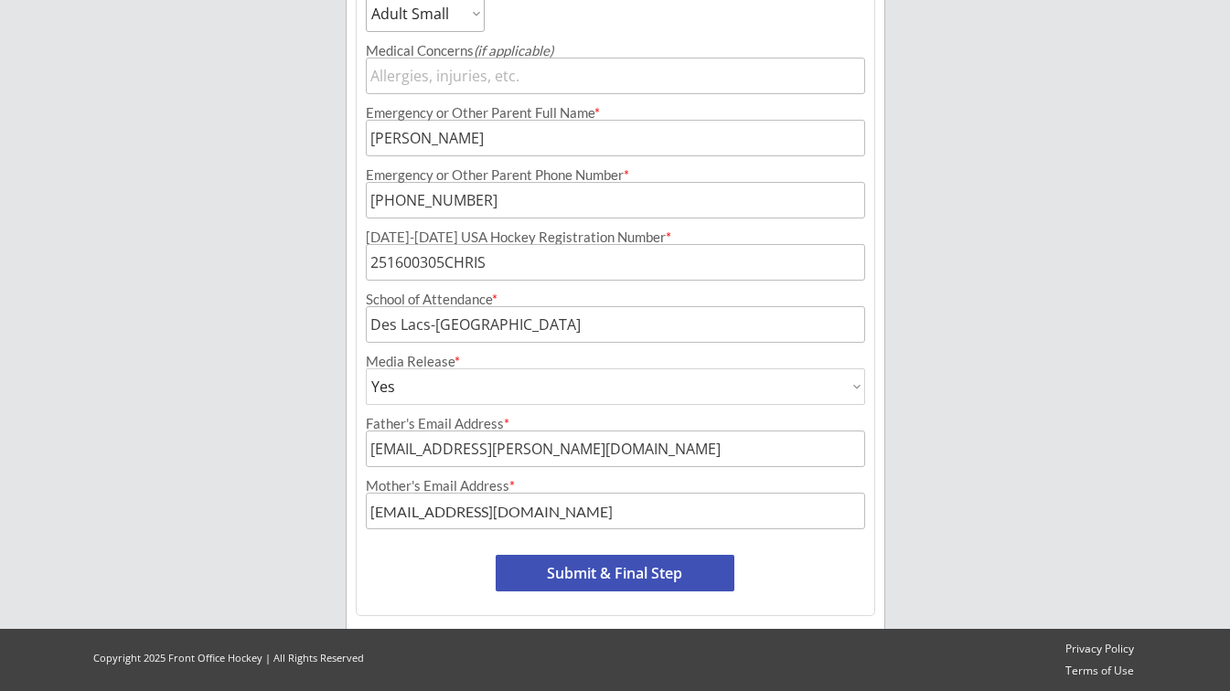
click at [626, 516] on input "input" at bounding box center [615, 511] width 499 height 37
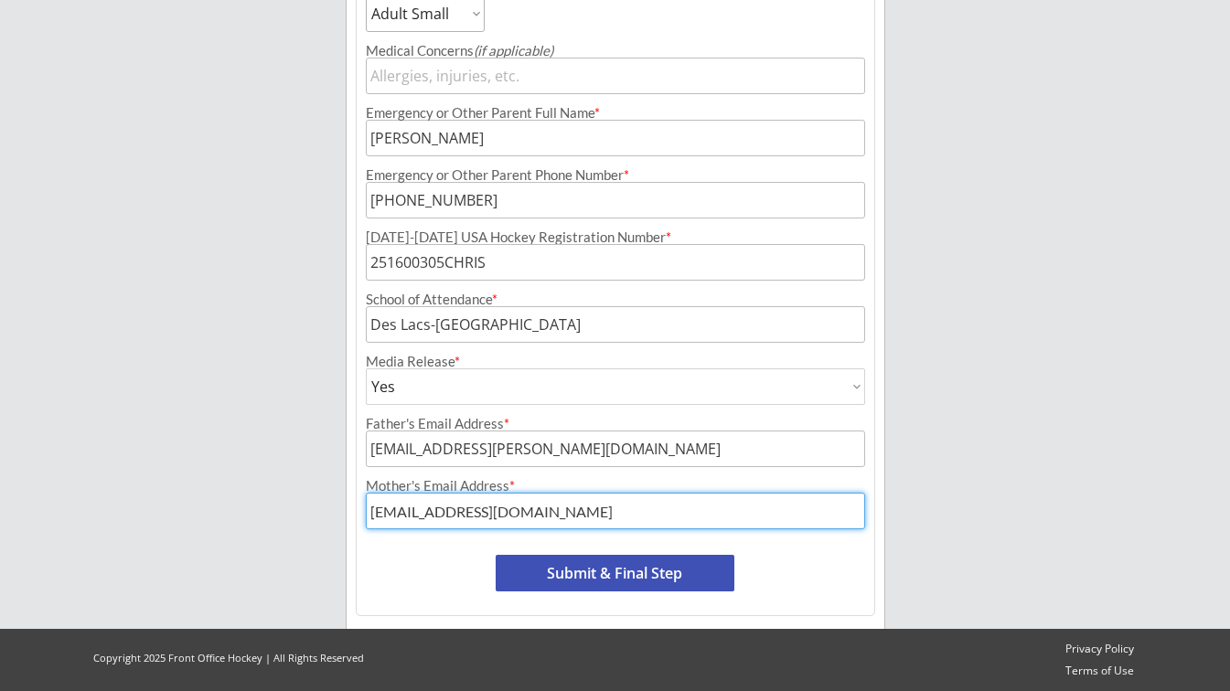
drag, startPoint x: 570, startPoint y: 511, endPoint x: 226, endPoint y: 490, distance: 344.5
type input "[EMAIL_ADDRESS][DOMAIN_NAME]"
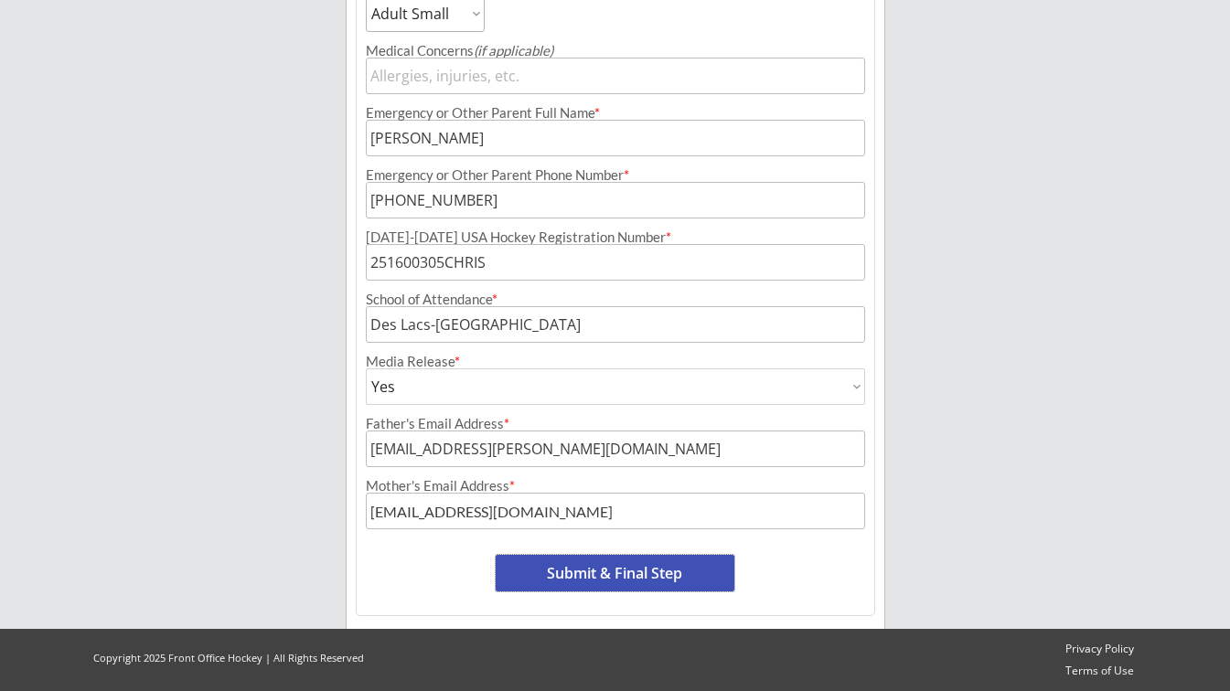
click at [601, 574] on button "Submit & Final Step" at bounding box center [615, 573] width 239 height 37
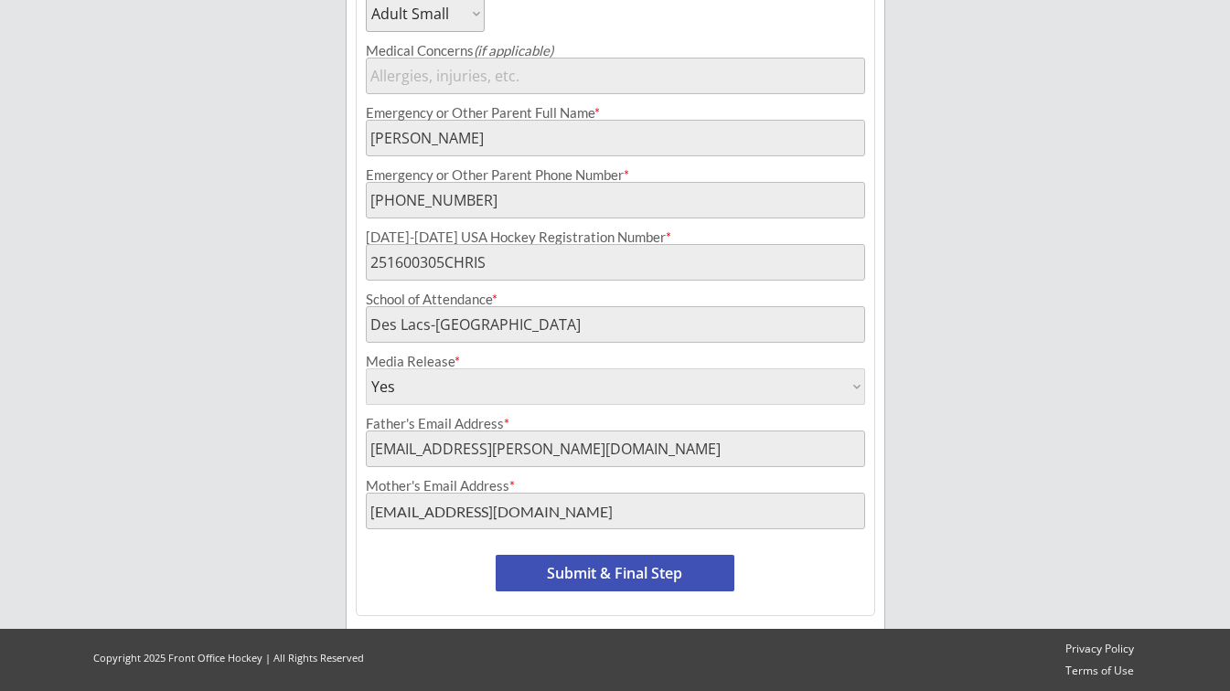
click at [560, 571] on button "Submit & Final Step" at bounding box center [615, 573] width 239 height 37
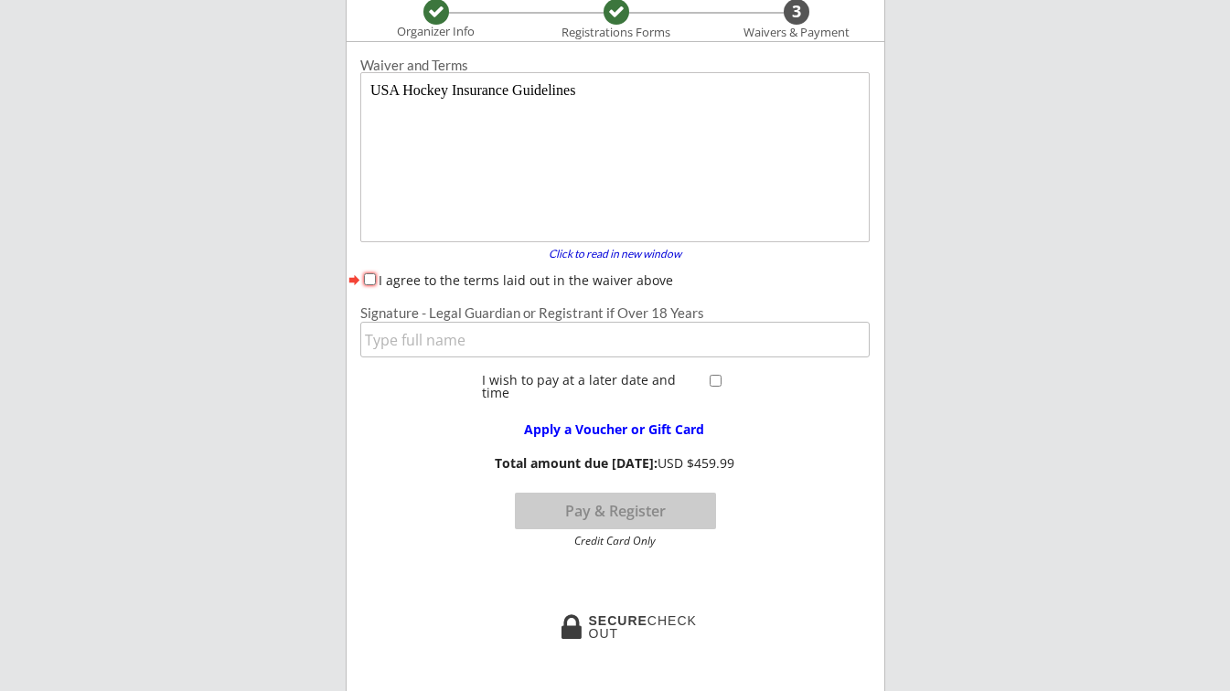
scroll to position [150, 0]
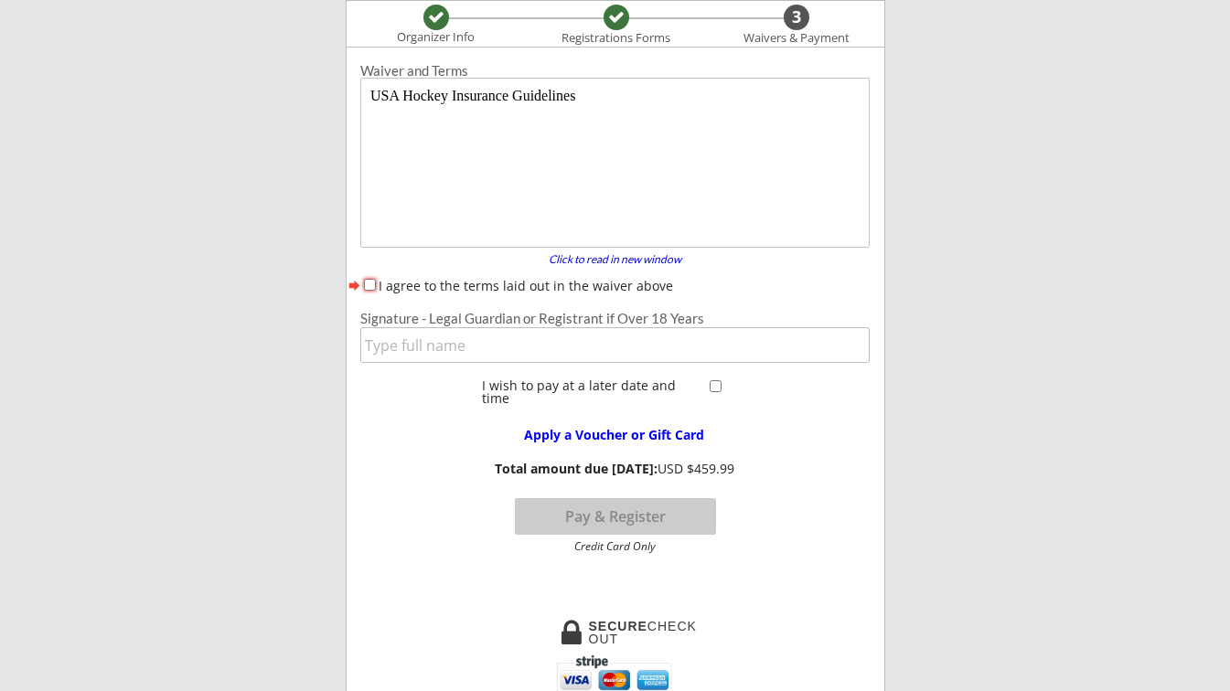
click at [370, 283] on input "I agree to the terms laid out in the waiver above" at bounding box center [370, 285] width 12 height 12
checkbox input "true"
click at [457, 347] on input "input" at bounding box center [614, 345] width 509 height 36
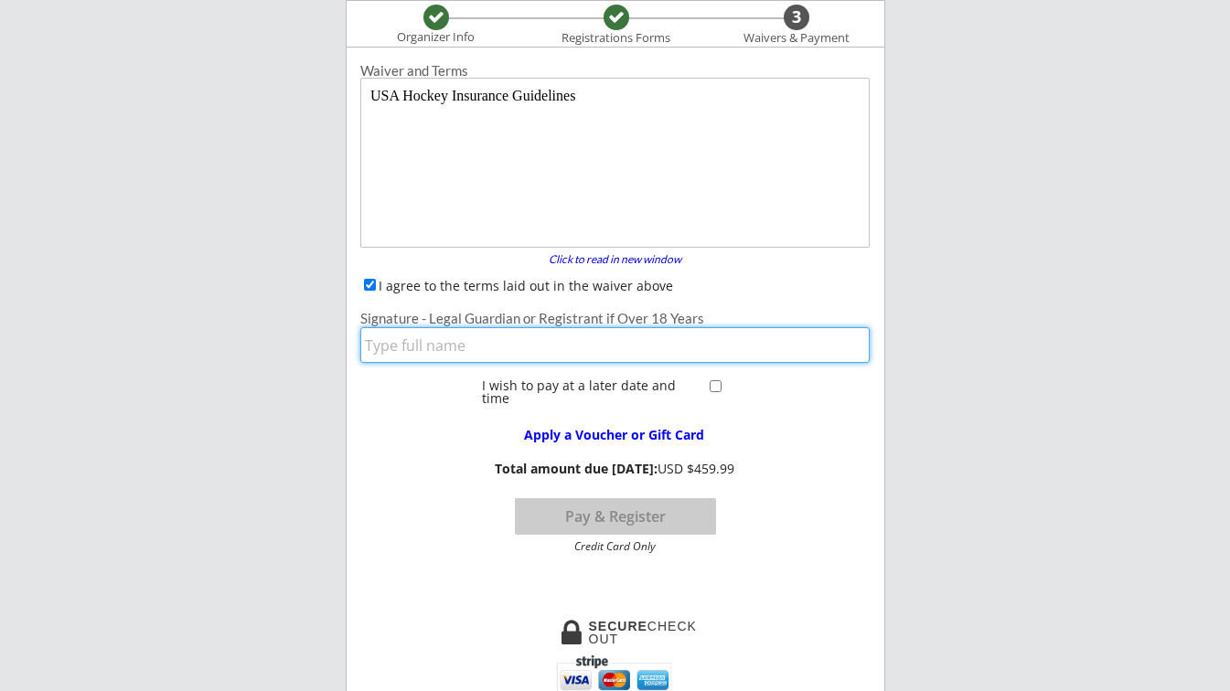
type input "[PERSON_NAME]"
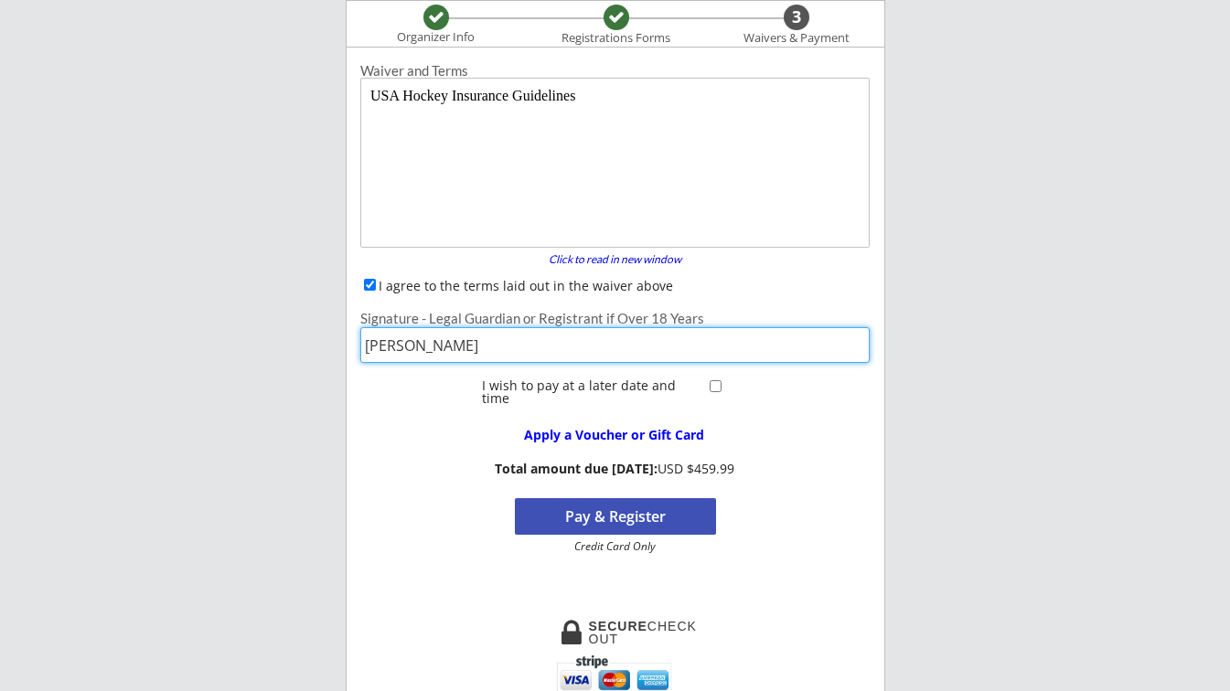
click at [630, 519] on button "Pay & Register" at bounding box center [615, 516] width 201 height 37
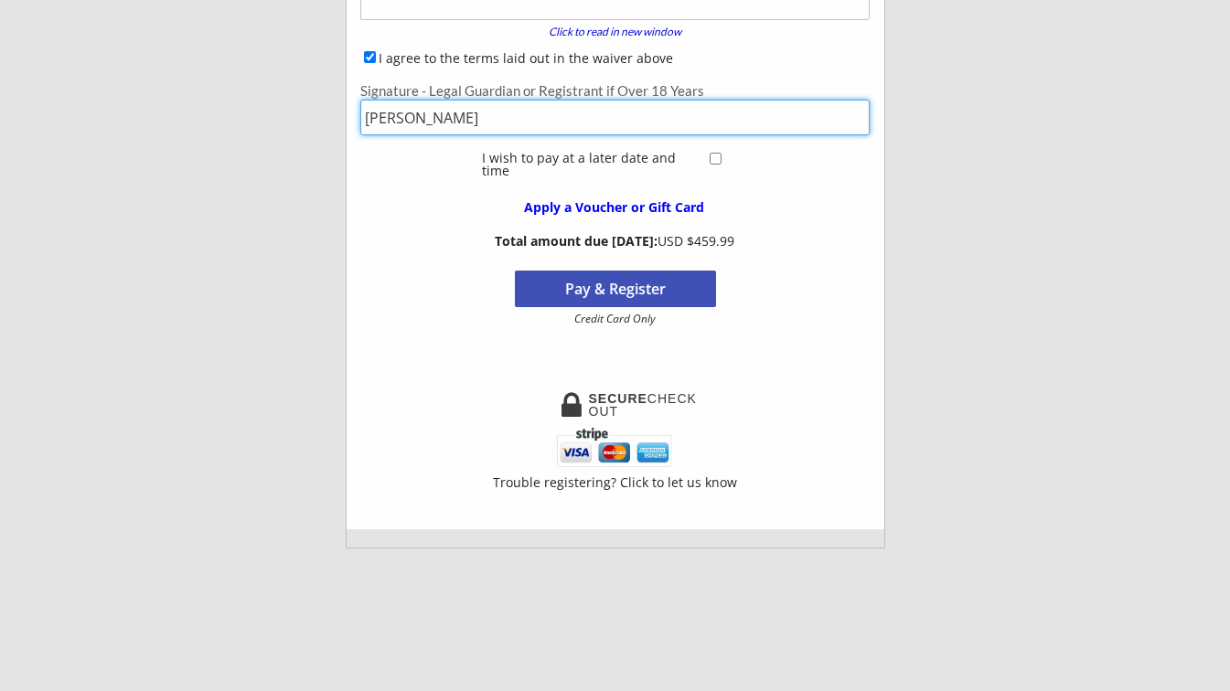
scroll to position [384, 0]
